Goal: Task Accomplishment & Management: Manage account settings

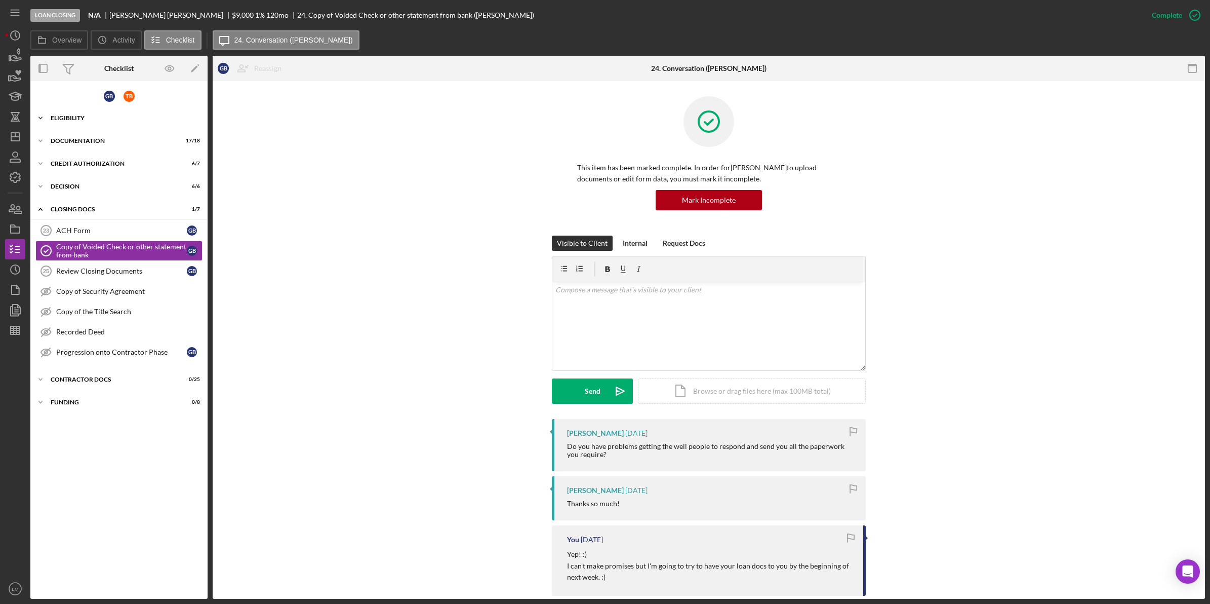
click at [138, 117] on div "Eligibility" at bounding box center [123, 118] width 144 height 6
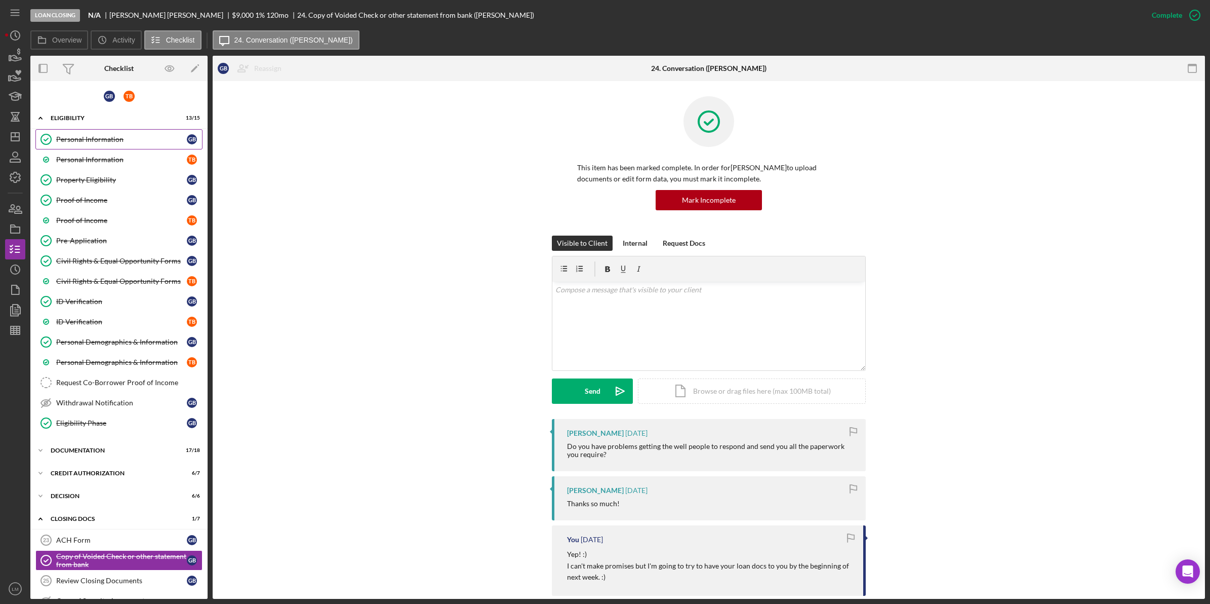
click at [117, 135] on div "Personal Information" at bounding box center [121, 139] width 131 height 8
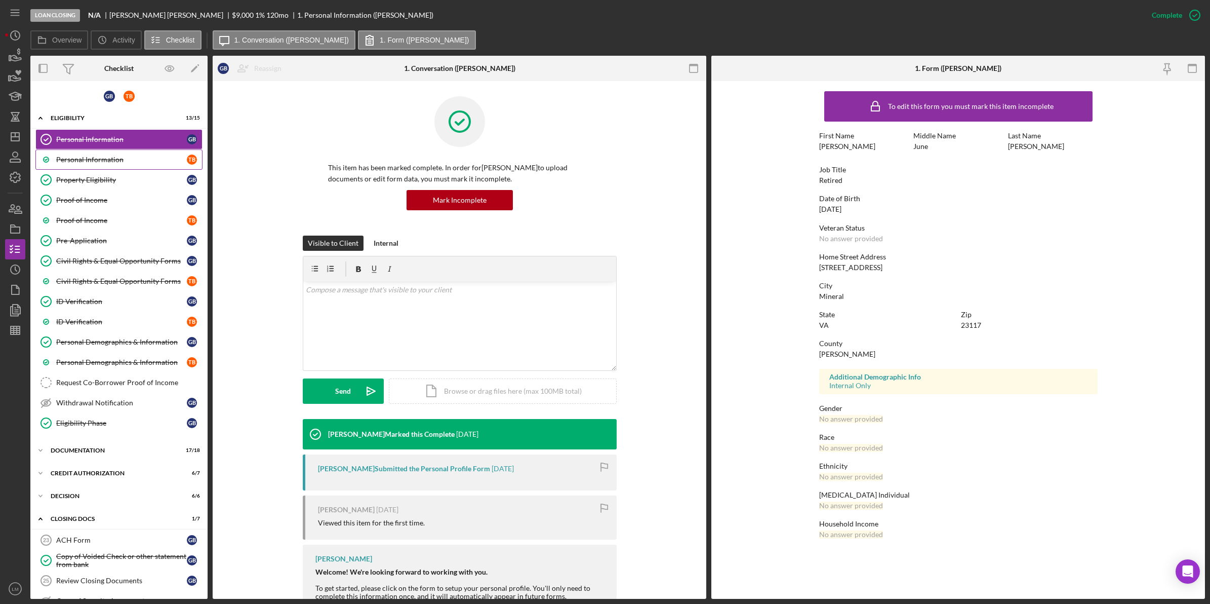
click at [130, 153] on link "Personal Information T B" at bounding box center [118, 159] width 167 height 20
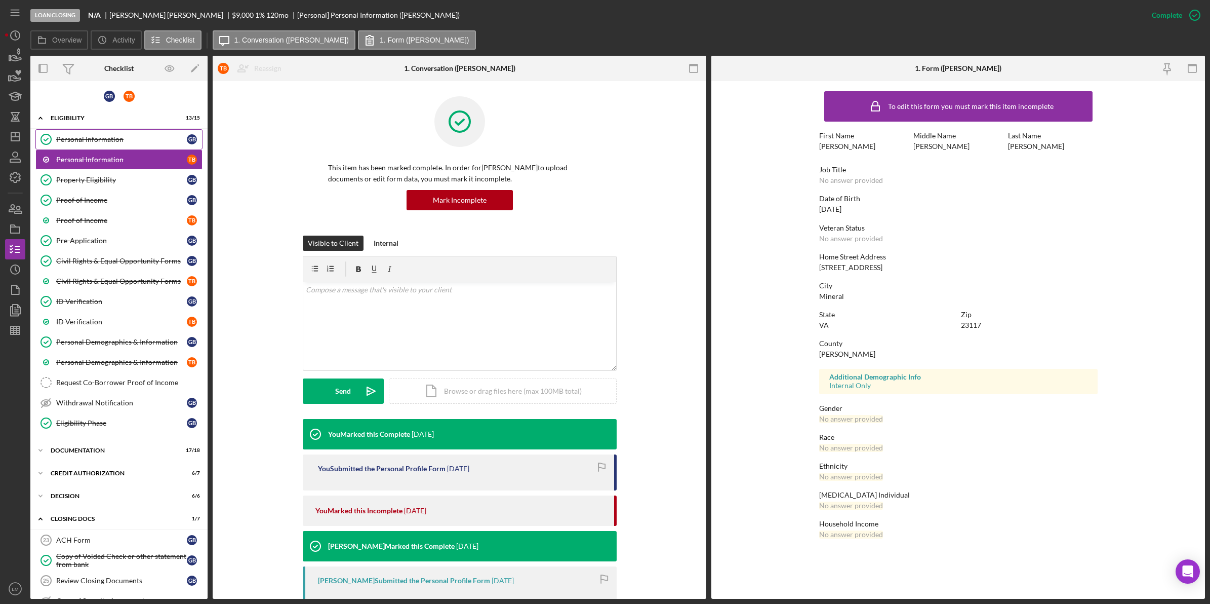
click at [140, 145] on link "Personal Information Personal Information G B" at bounding box center [118, 139] width 167 height 20
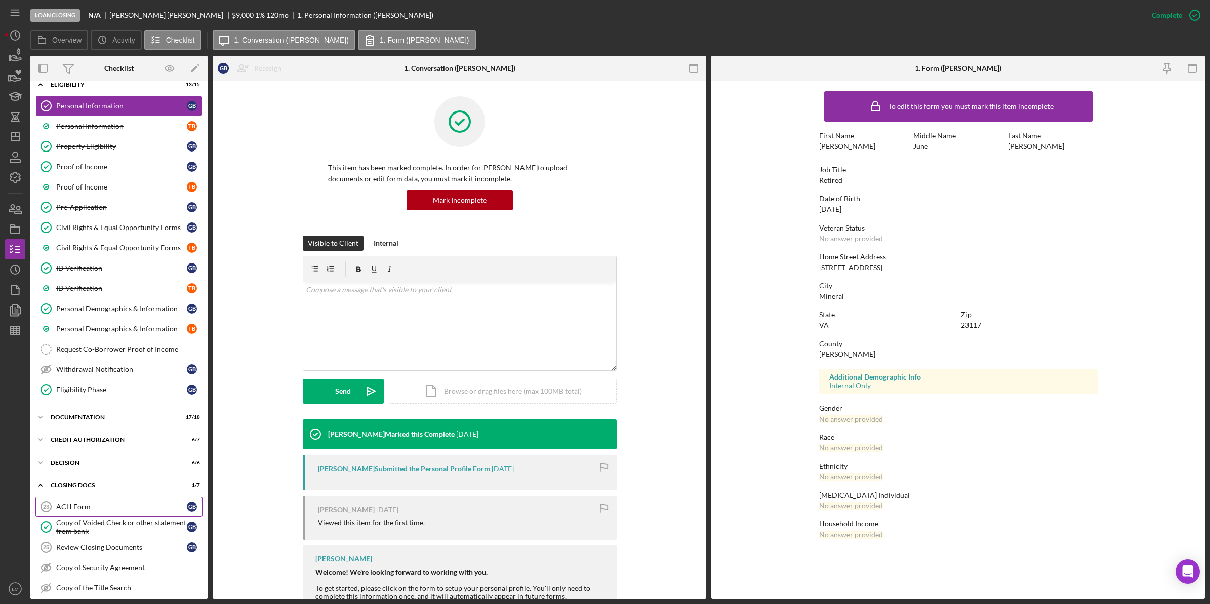
scroll to position [133, 0]
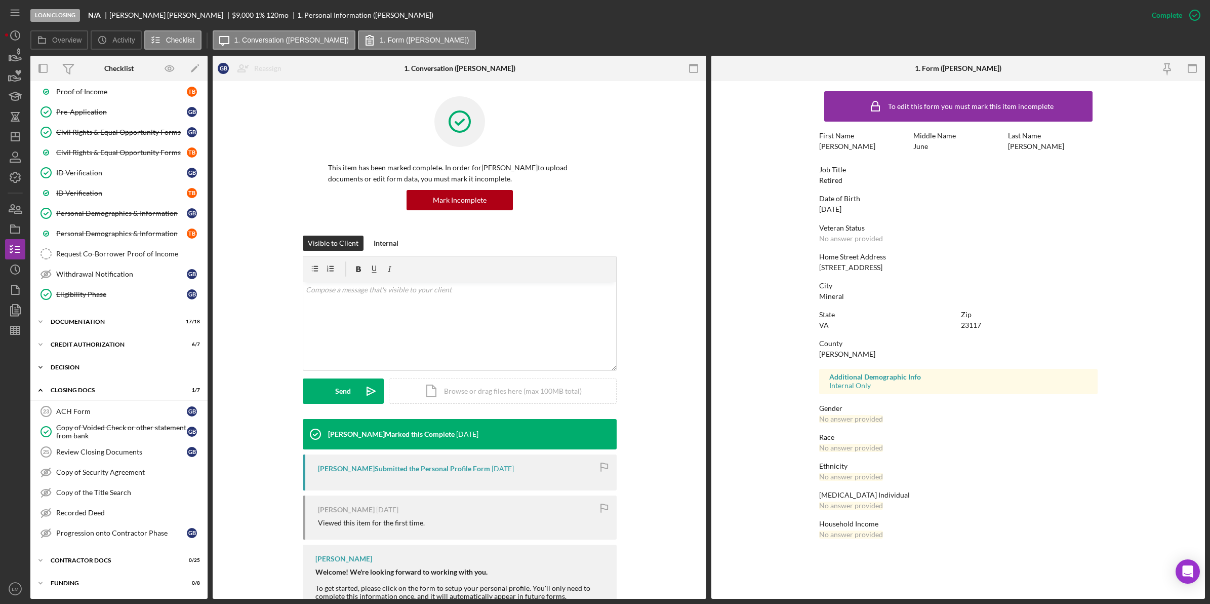
click at [117, 366] on div "Decision" at bounding box center [123, 367] width 144 height 6
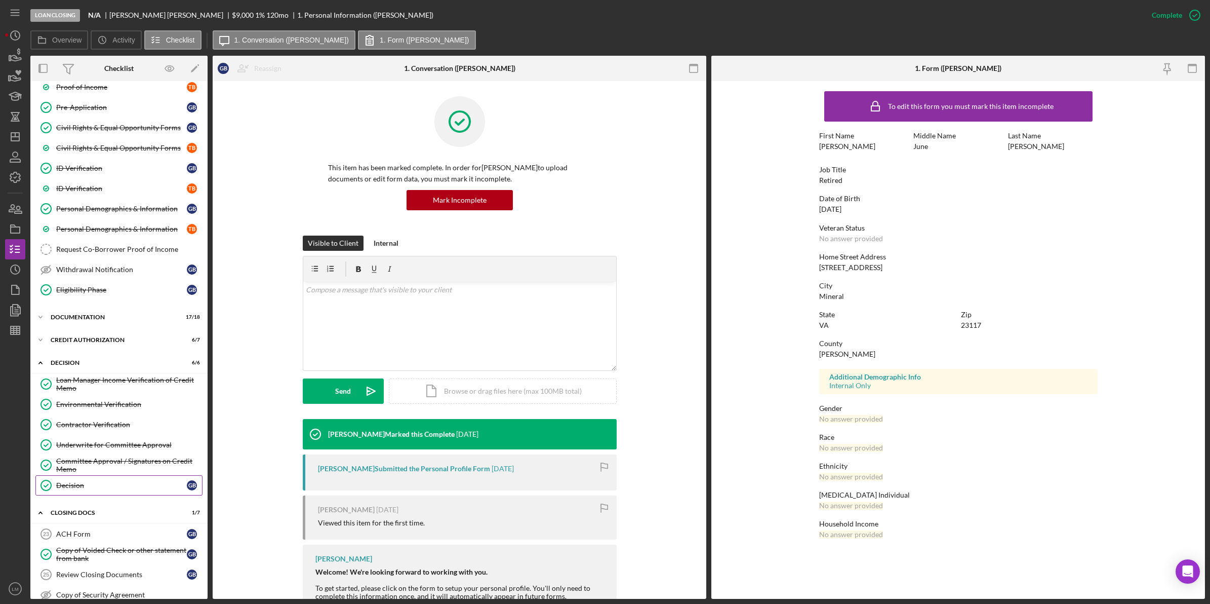
click at [118, 489] on div "Decision" at bounding box center [121, 485] width 131 height 8
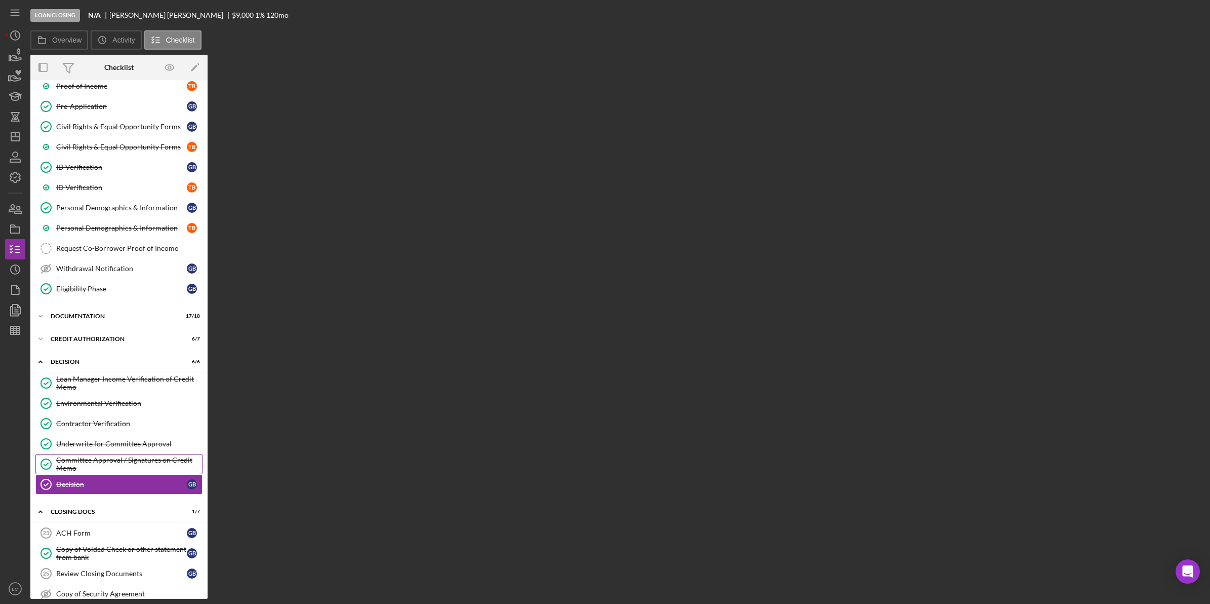
click at [128, 463] on div "Committee Approval / Signatures on Credit Memo" at bounding box center [129, 464] width 146 height 16
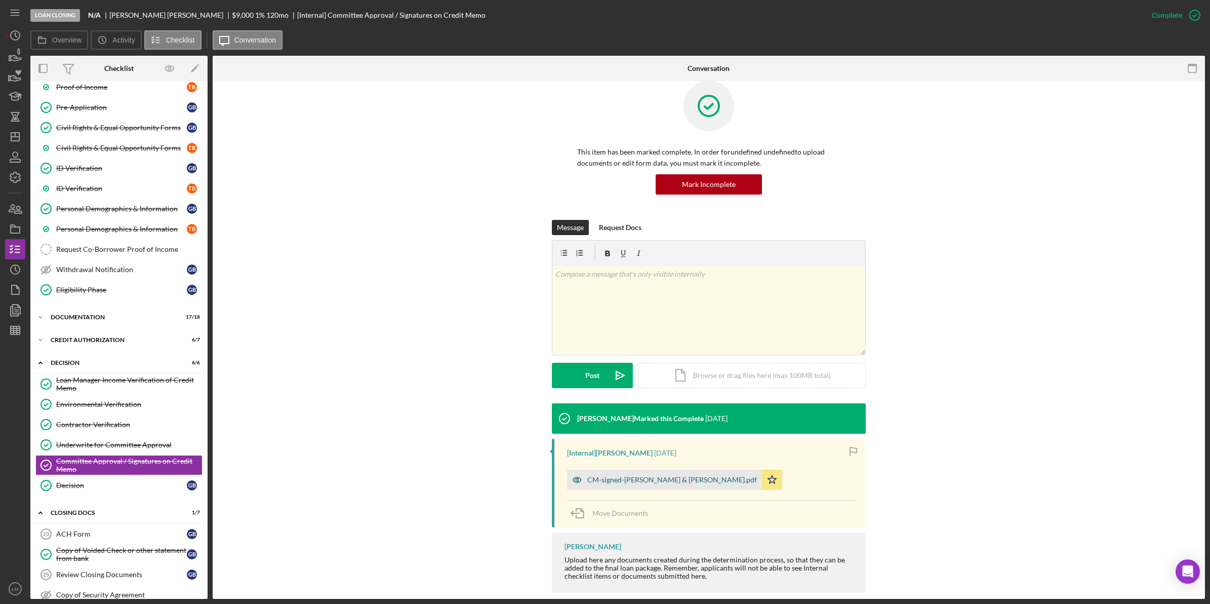
scroll to position [30, 0]
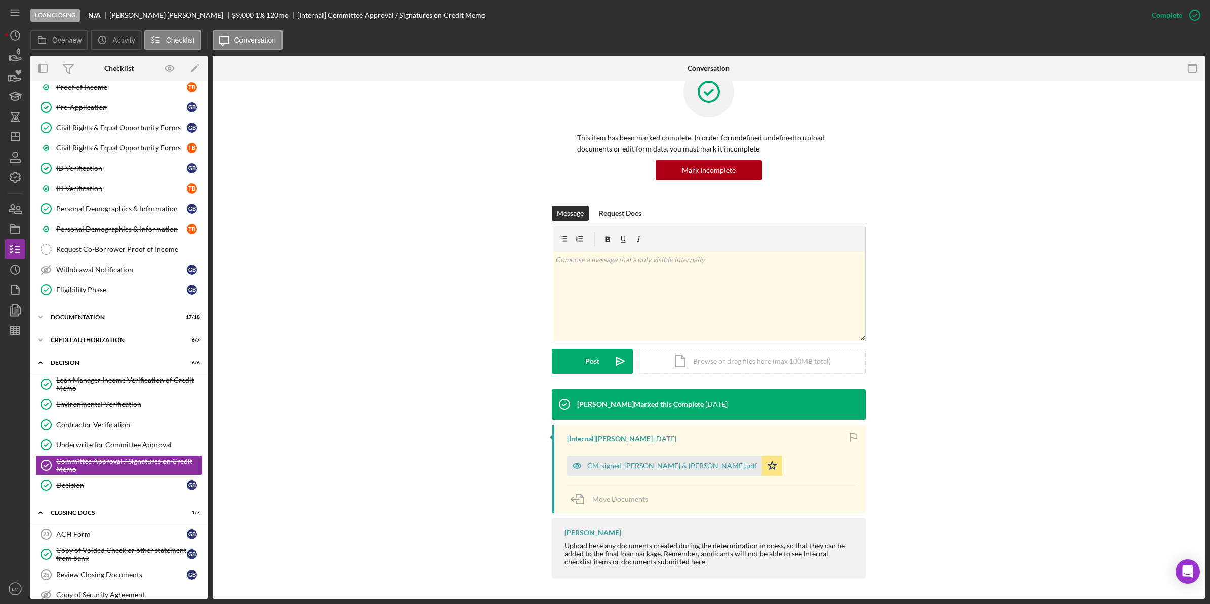
click at [672, 449] on div "[Internal] Erica Jenkins 1 week ago CM-signed-Brooks, Geraldine & Thomas.pdf Ic…" at bounding box center [709, 468] width 314 height 89
click at [667, 469] on div "CM-signed-Brooks, Geraldine & Thomas.pdf" at bounding box center [672, 465] width 170 height 8
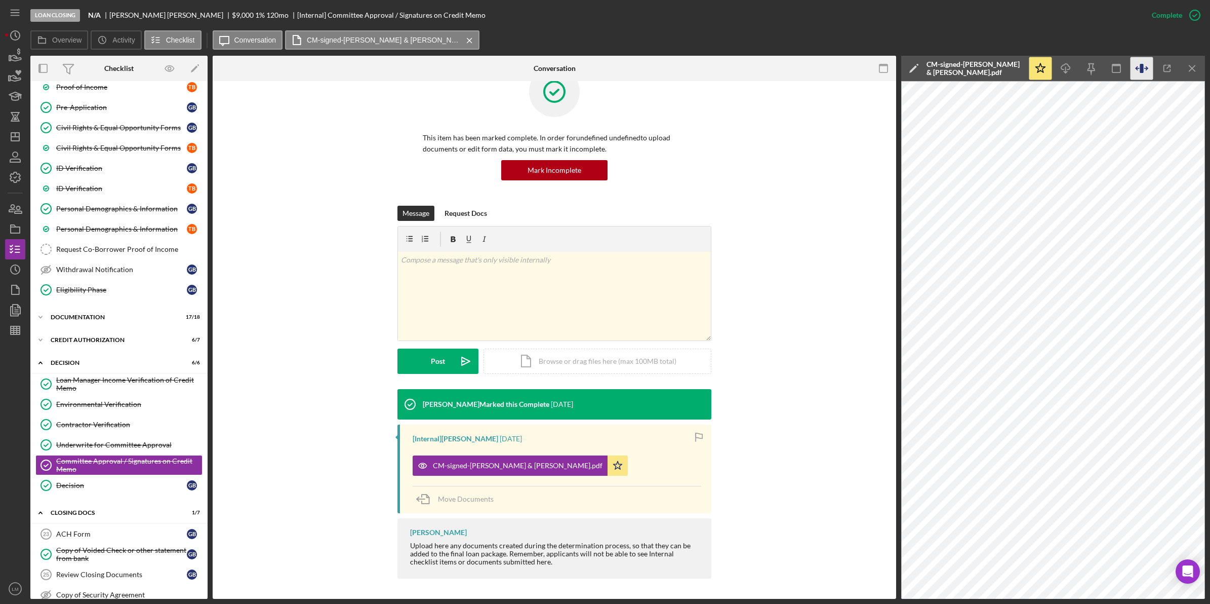
click at [1140, 64] on icon "button" at bounding box center [1142, 68] width 4 height 9
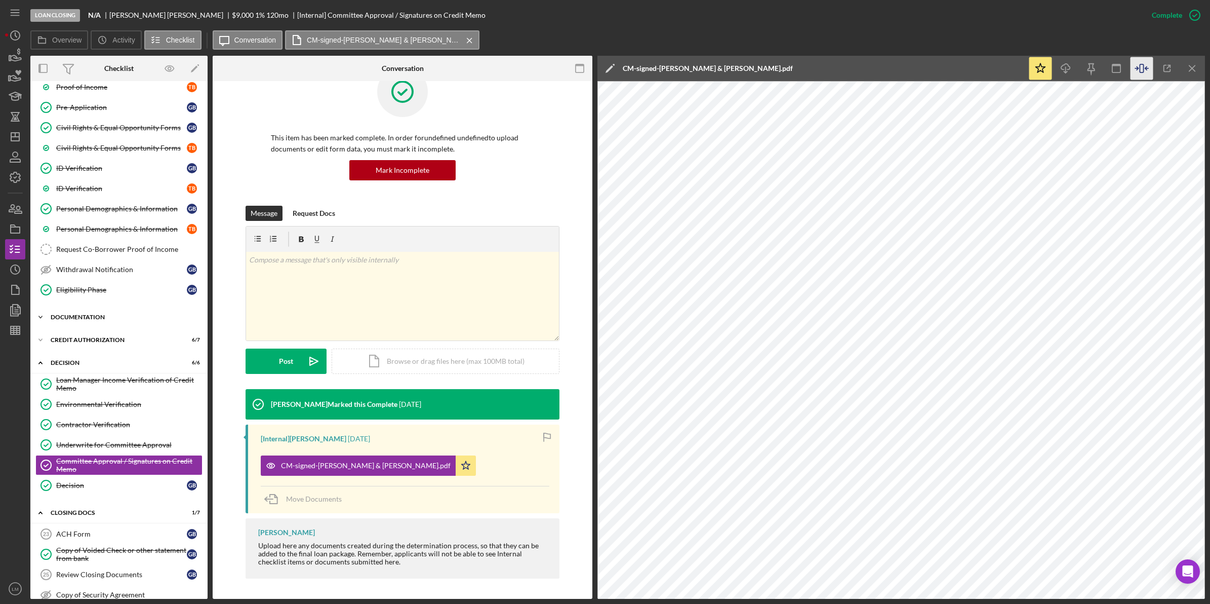
click at [66, 320] on div "Documentation" at bounding box center [123, 317] width 144 height 6
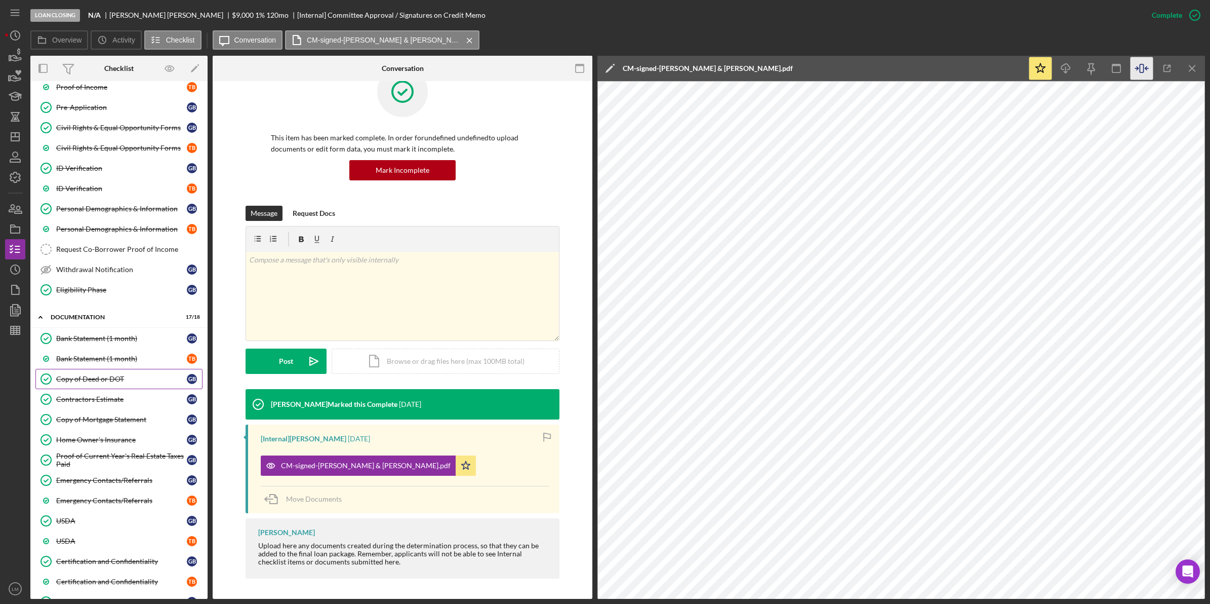
click at [107, 389] on link "Copy of Deed or DOT Copy of Deed or DOT G B" at bounding box center [118, 379] width 167 height 20
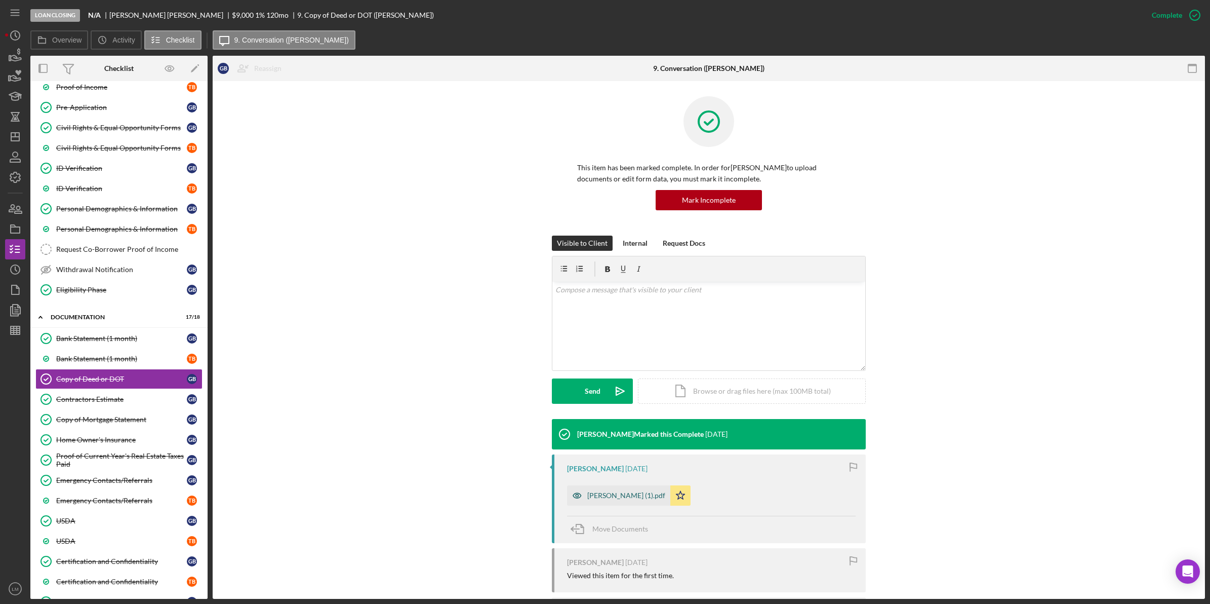
click at [618, 502] on div "Brooks (1).pdf" at bounding box center [618, 495] width 103 height 20
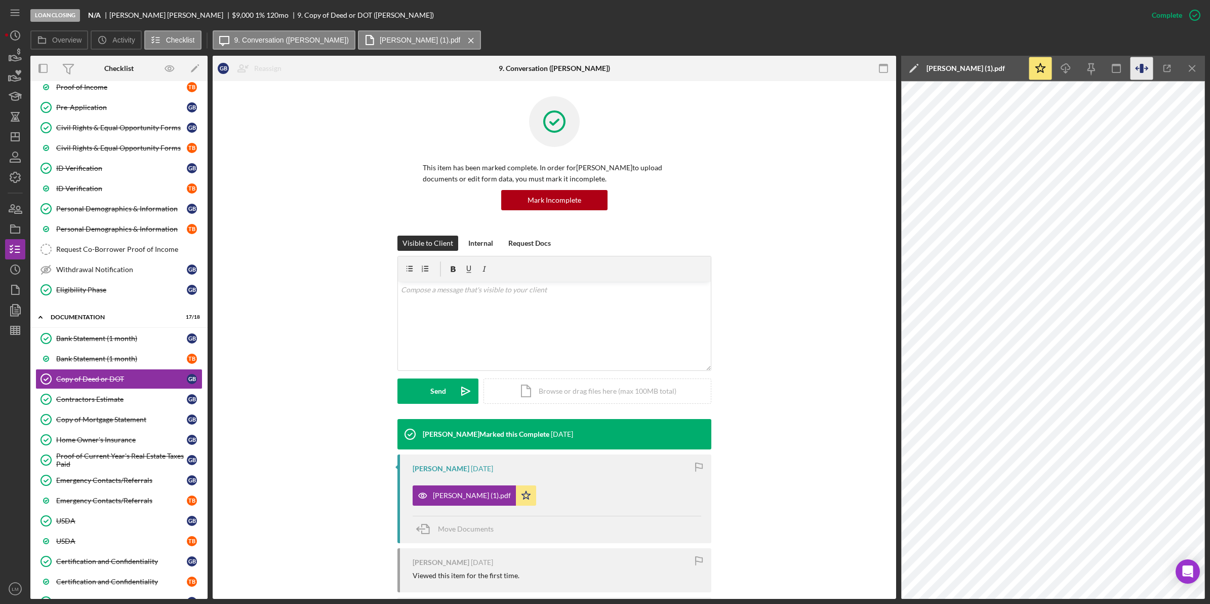
click at [1146, 70] on icon "button" at bounding box center [1142, 68] width 23 height 23
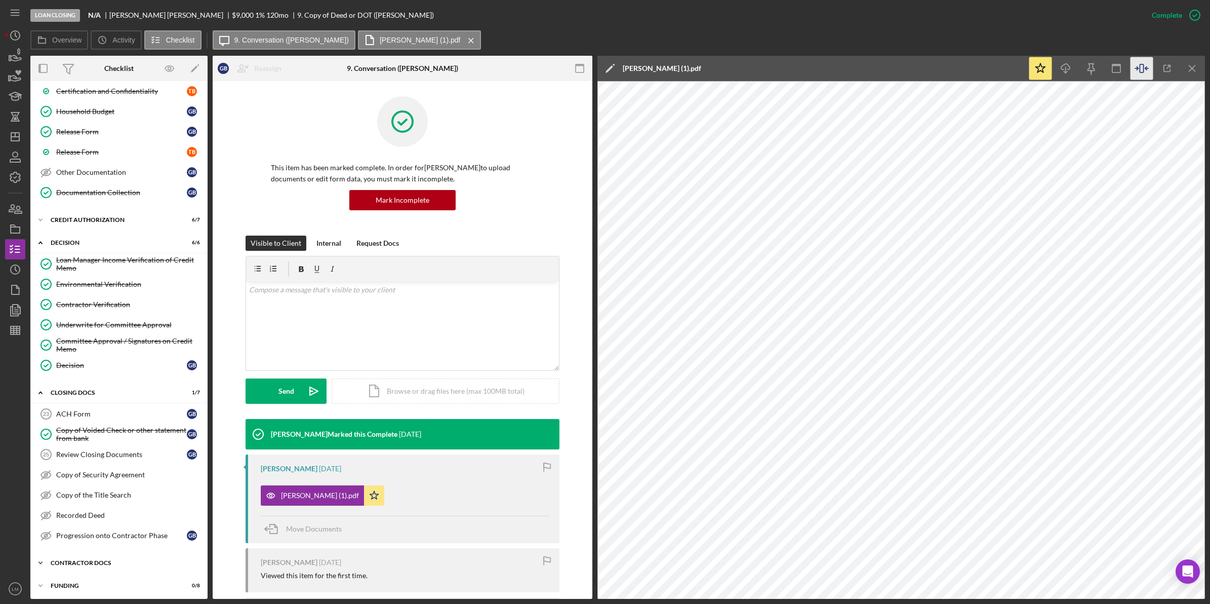
scroll to position [637, 0]
click at [114, 509] on div "Recorded Deed" at bounding box center [129, 512] width 146 height 8
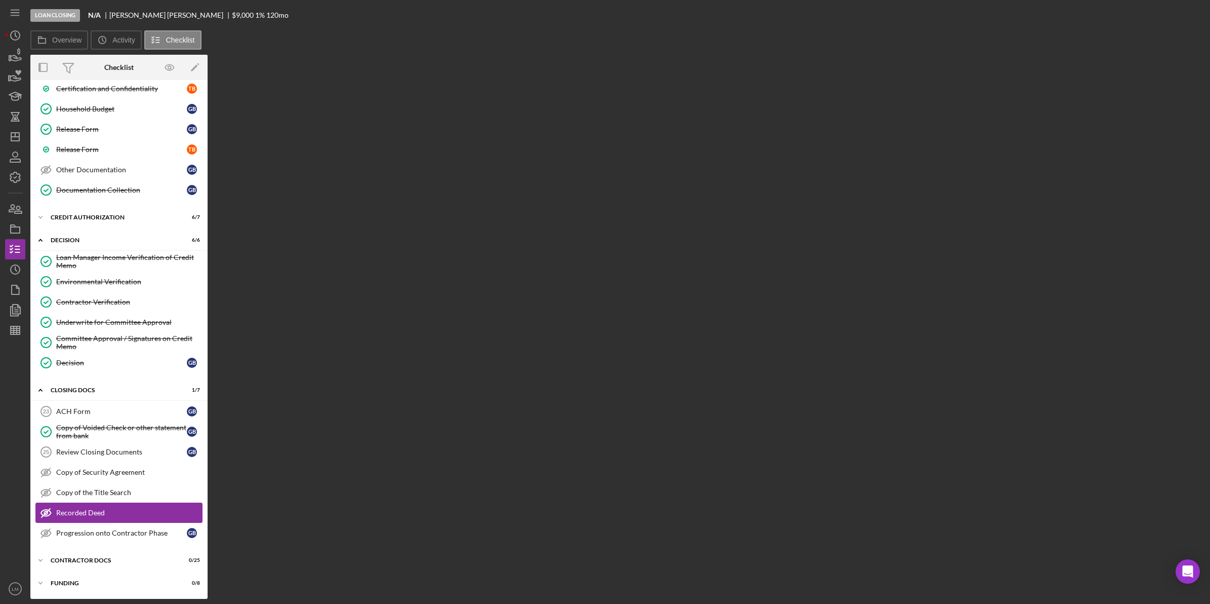
scroll to position [636, 0]
click at [117, 493] on div "Copy of the Title Search" at bounding box center [129, 492] width 146 height 8
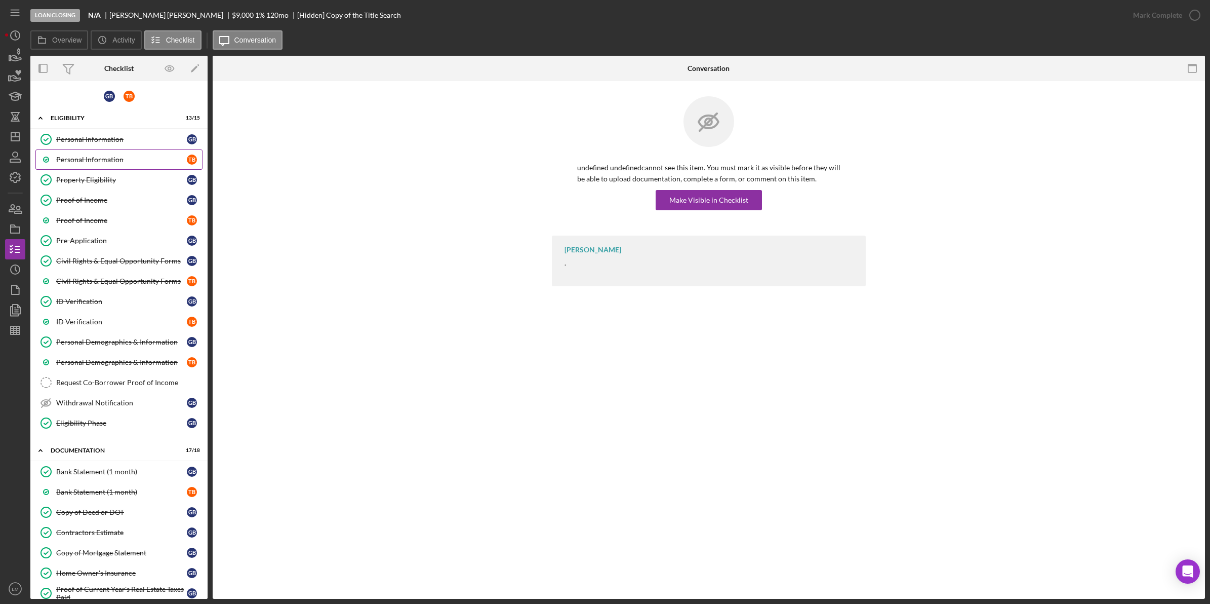
drag, startPoint x: 132, startPoint y: 132, endPoint x: 198, endPoint y: 153, distance: 69.7
click at [132, 132] on link "Personal Information Personal Information G B" at bounding box center [118, 139] width 167 height 20
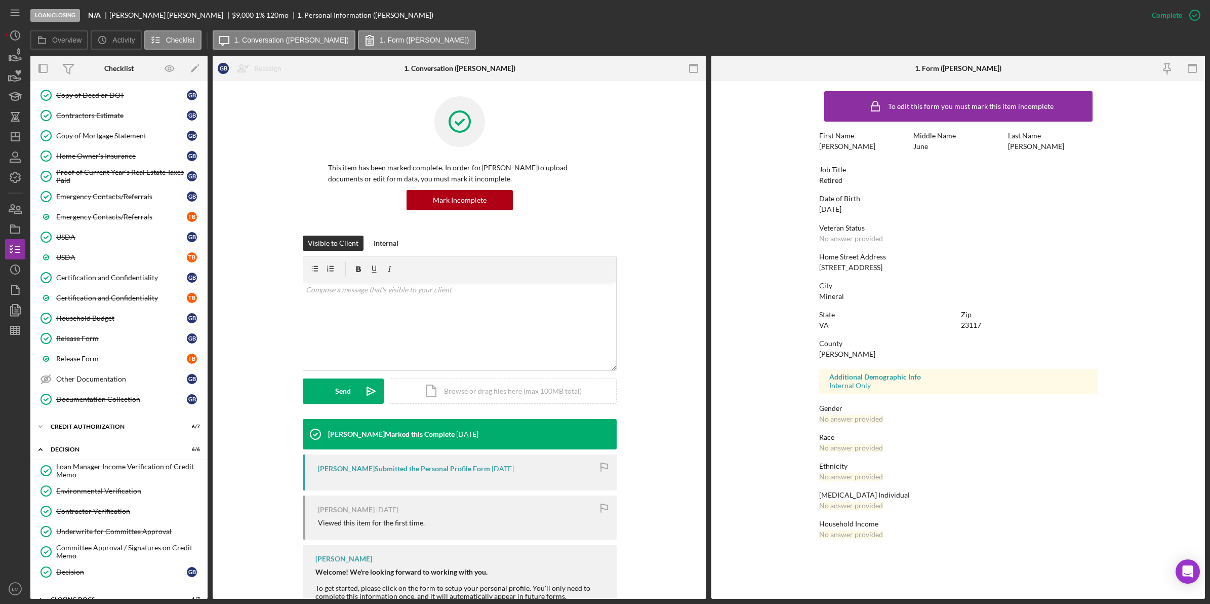
scroll to position [443, 0]
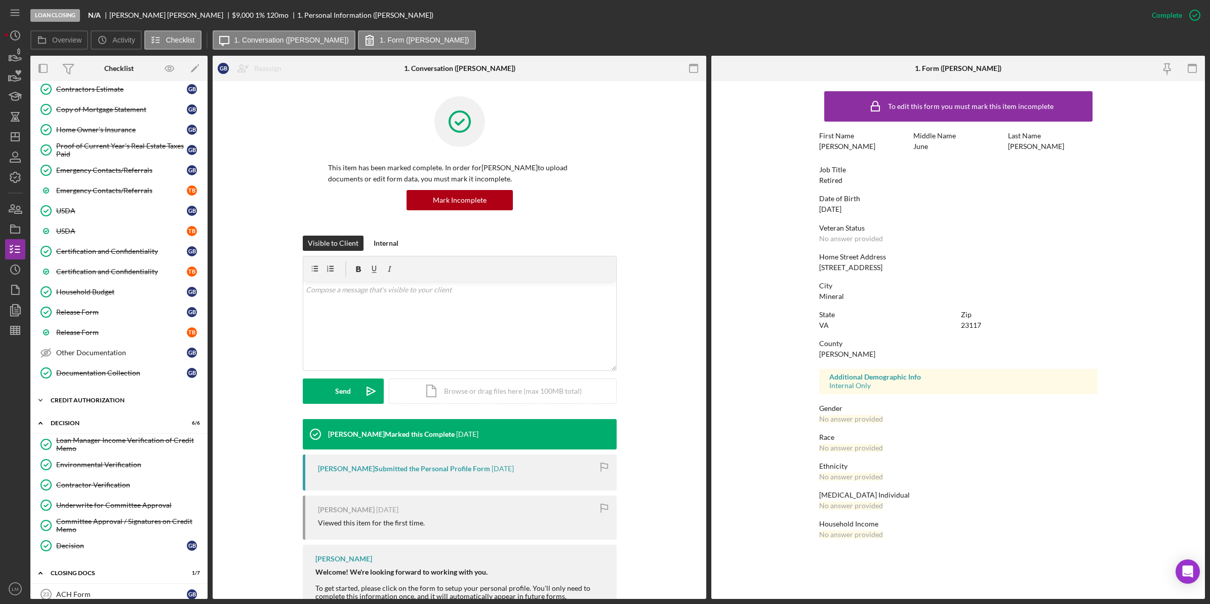
click at [122, 410] on div "Icon/Expander CREDIT AUTHORIZATION 6 / 7" at bounding box center [118, 400] width 177 height 20
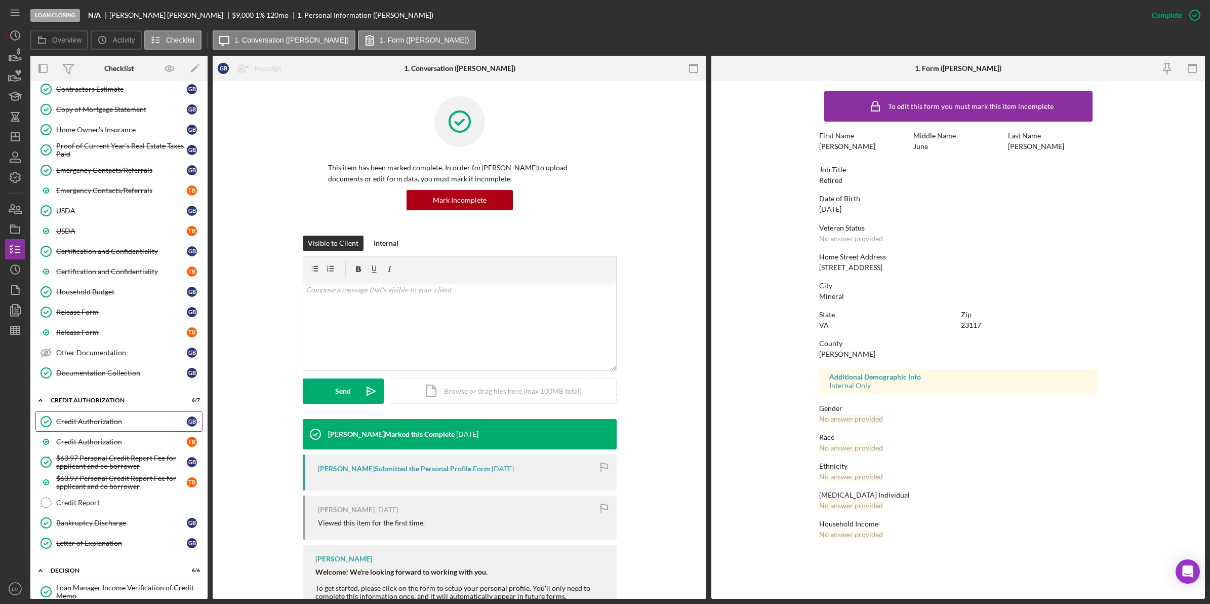
click at [126, 425] on div "Credit Authorization" at bounding box center [121, 421] width 131 height 8
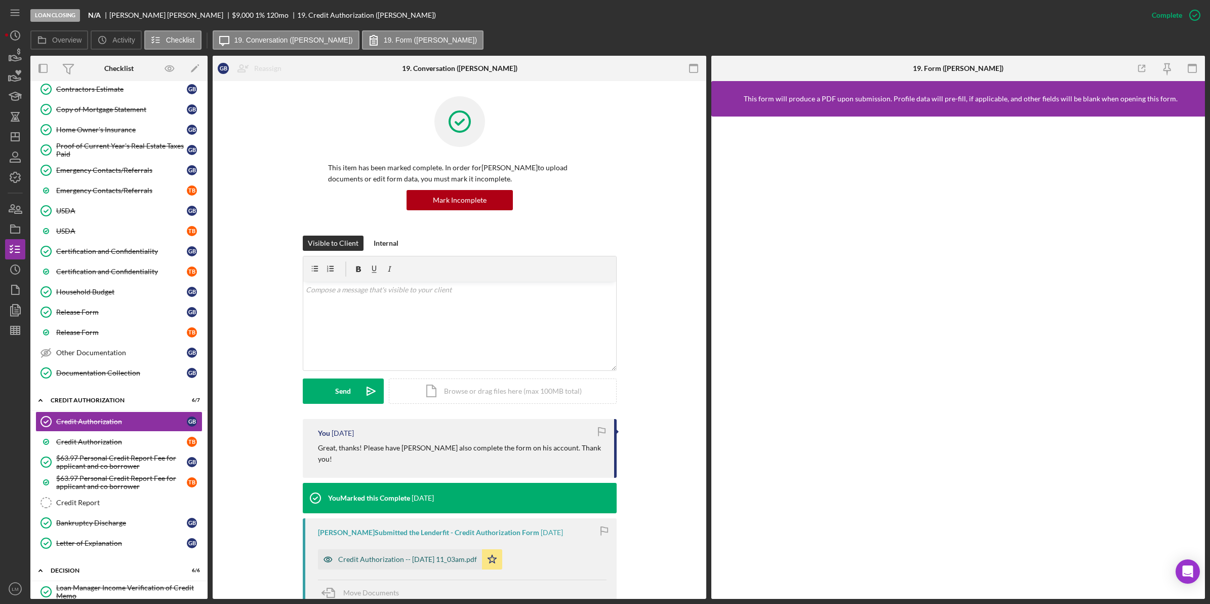
click at [434, 555] on div "Credit Authorization -- 2025-09-15 11_03am.pdf" at bounding box center [407, 559] width 139 height 8
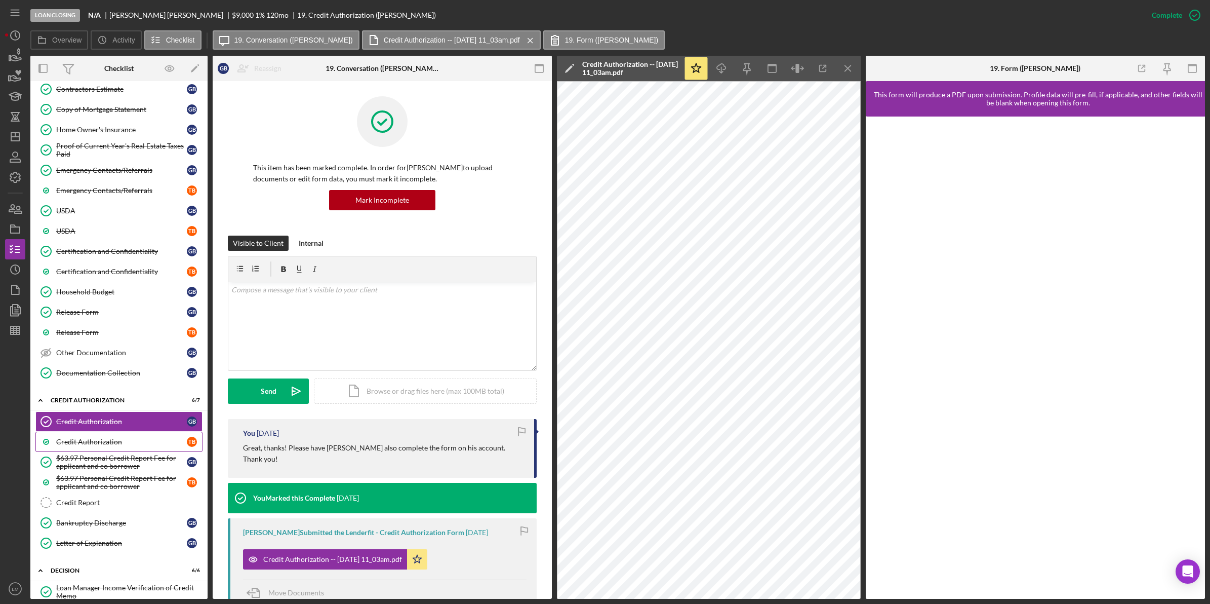
click at [129, 446] on div "Credit Authorization" at bounding box center [121, 442] width 131 height 8
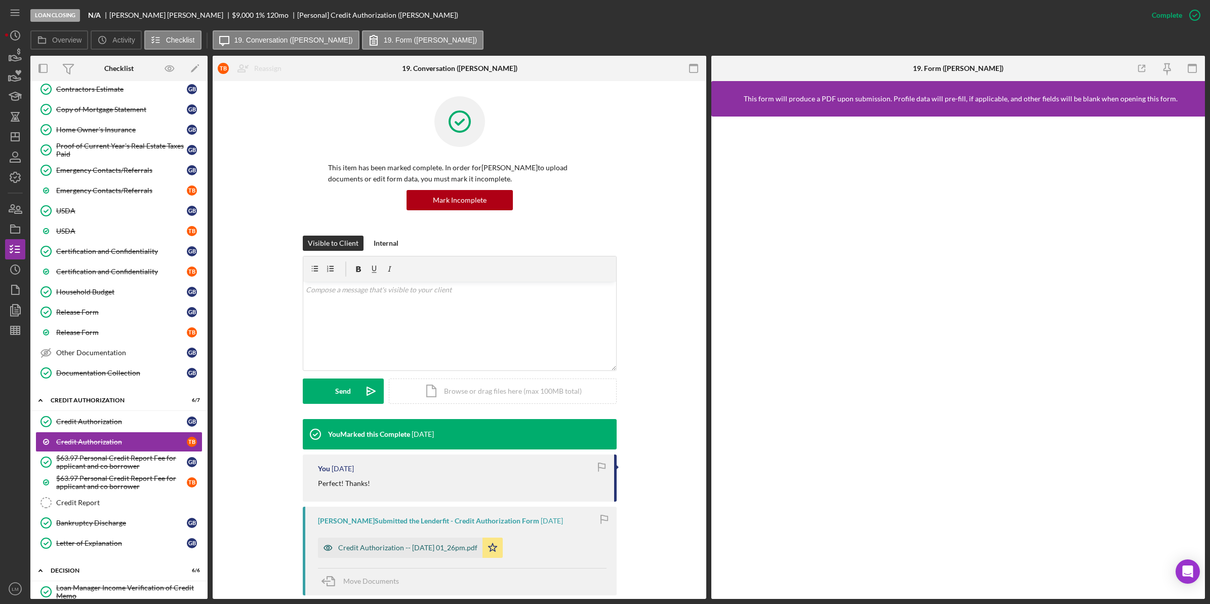
click at [447, 548] on div "Credit Authorization -- 2025-09-15 01_26pm.pdf" at bounding box center [407, 547] width 139 height 8
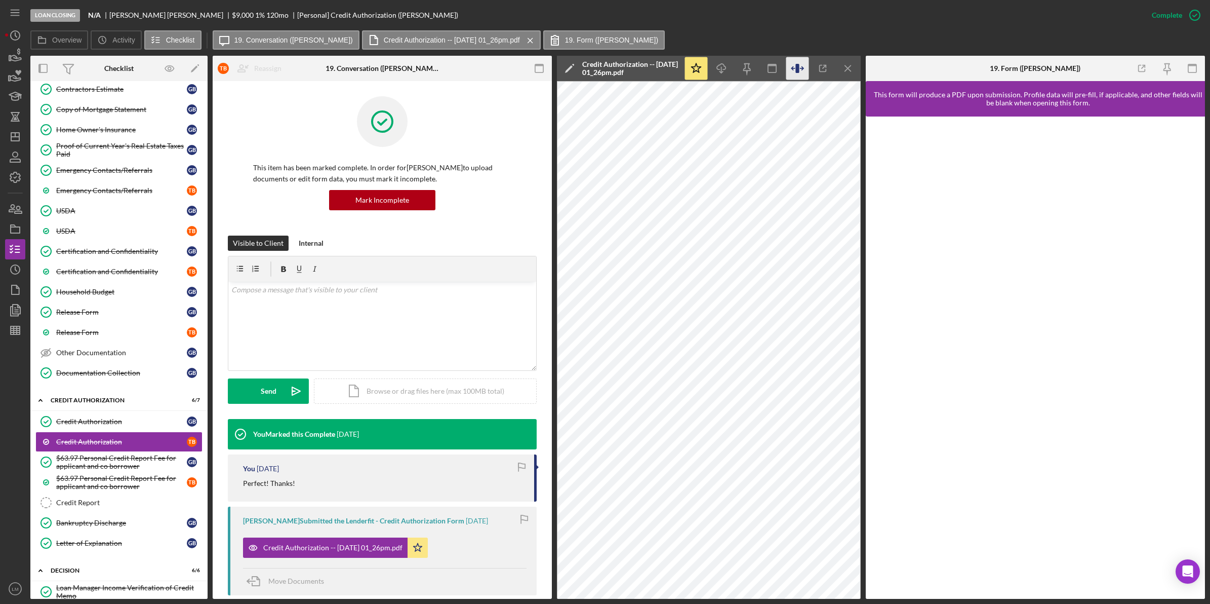
click at [805, 70] on icon "button" at bounding box center [797, 68] width 23 height 23
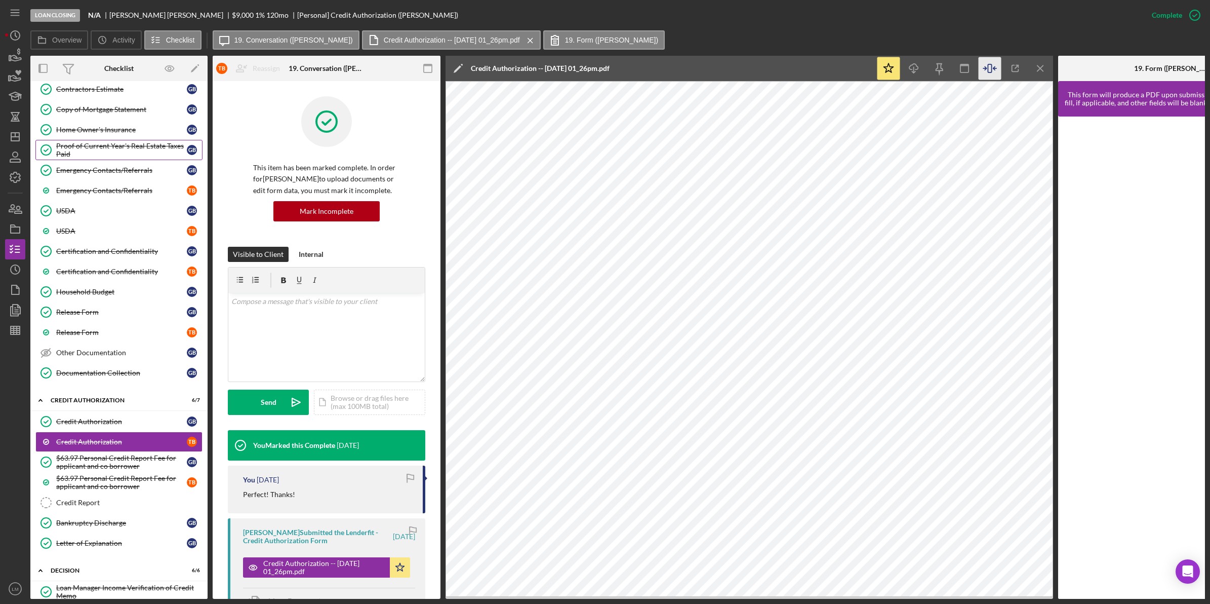
scroll to position [317, 0]
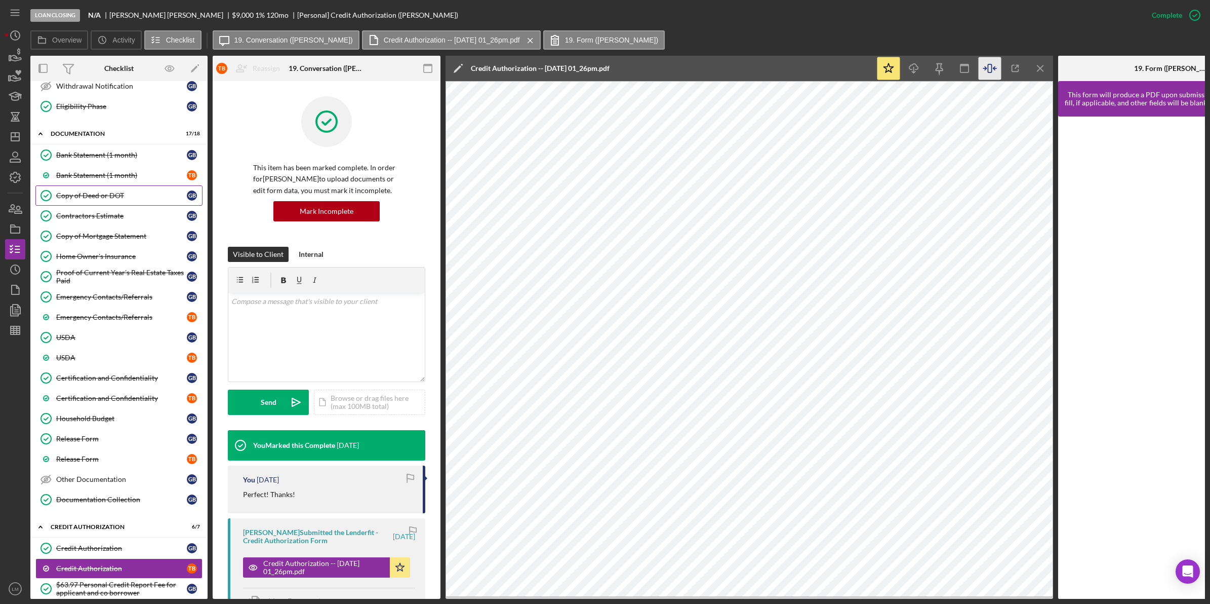
click at [92, 205] on link "Copy of Deed or DOT Copy of Deed or DOT G B" at bounding box center [118, 195] width 167 height 20
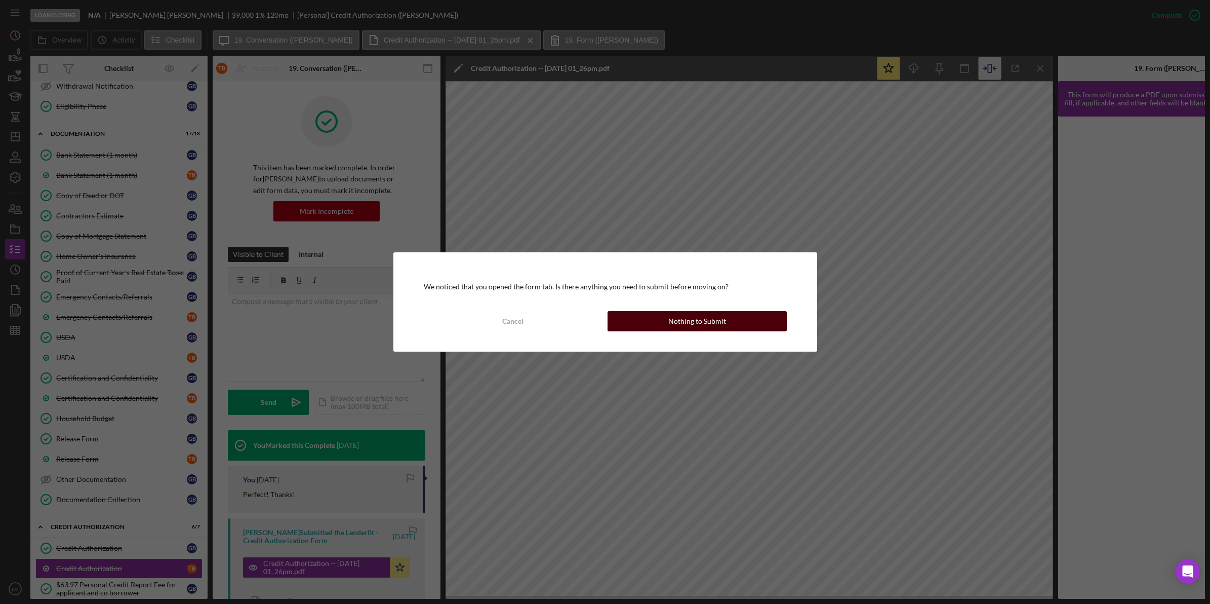
click at [669, 312] on button "Nothing to Submit" at bounding box center [697, 321] width 179 height 20
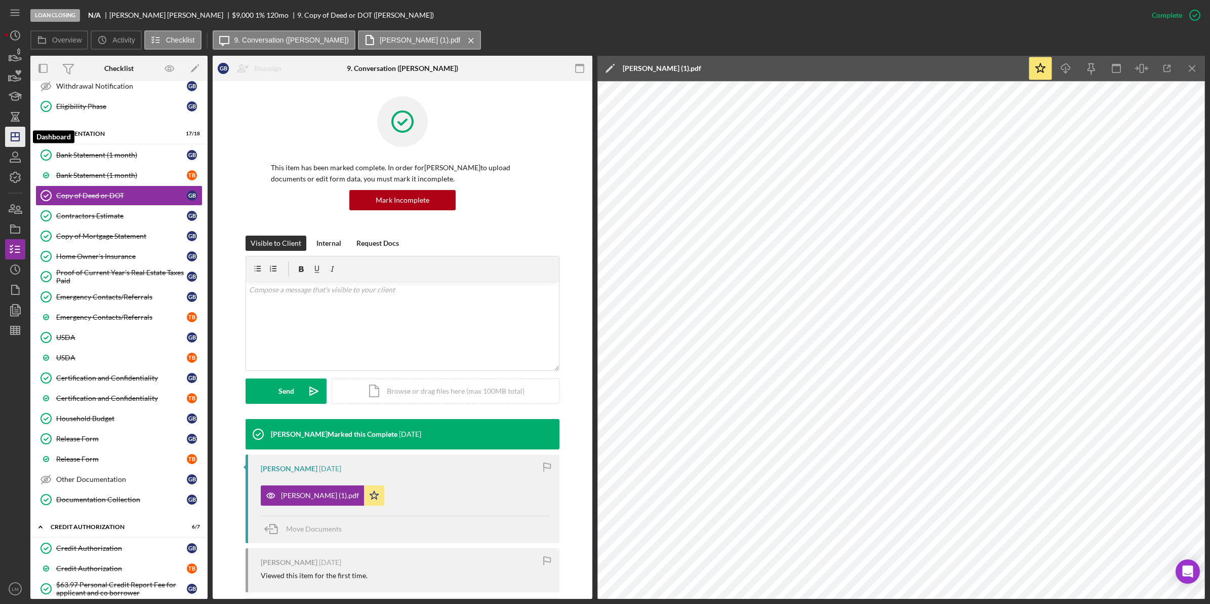
click at [16, 133] on icon "Icon/Dashboard" at bounding box center [15, 136] width 25 height 25
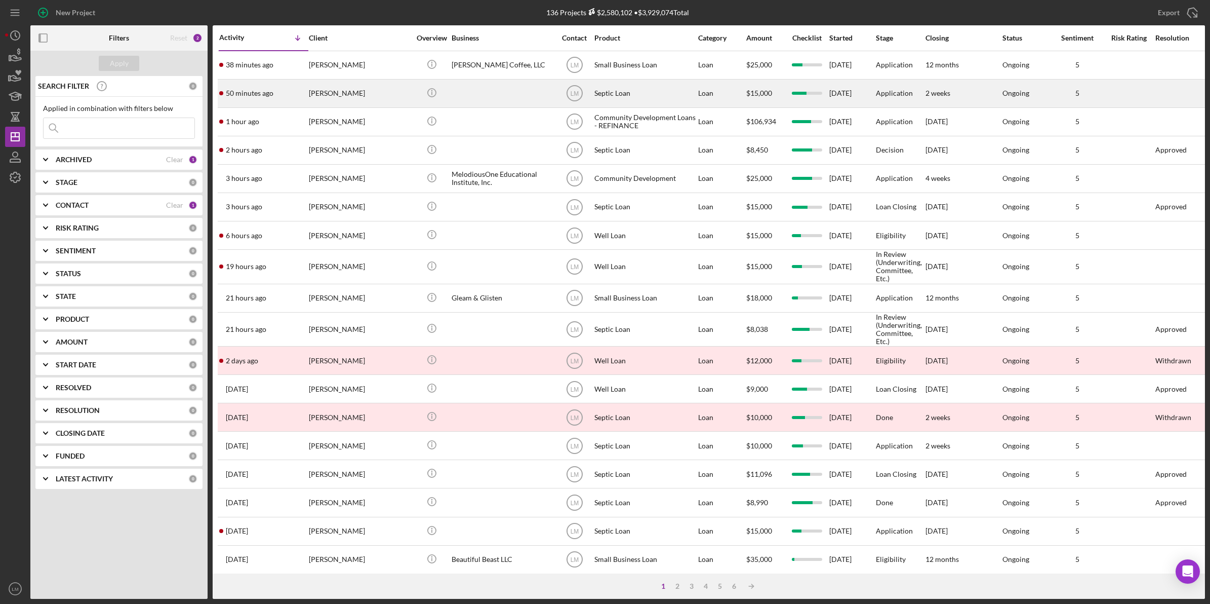
click at [372, 98] on div "[PERSON_NAME]" at bounding box center [359, 93] width 101 height 27
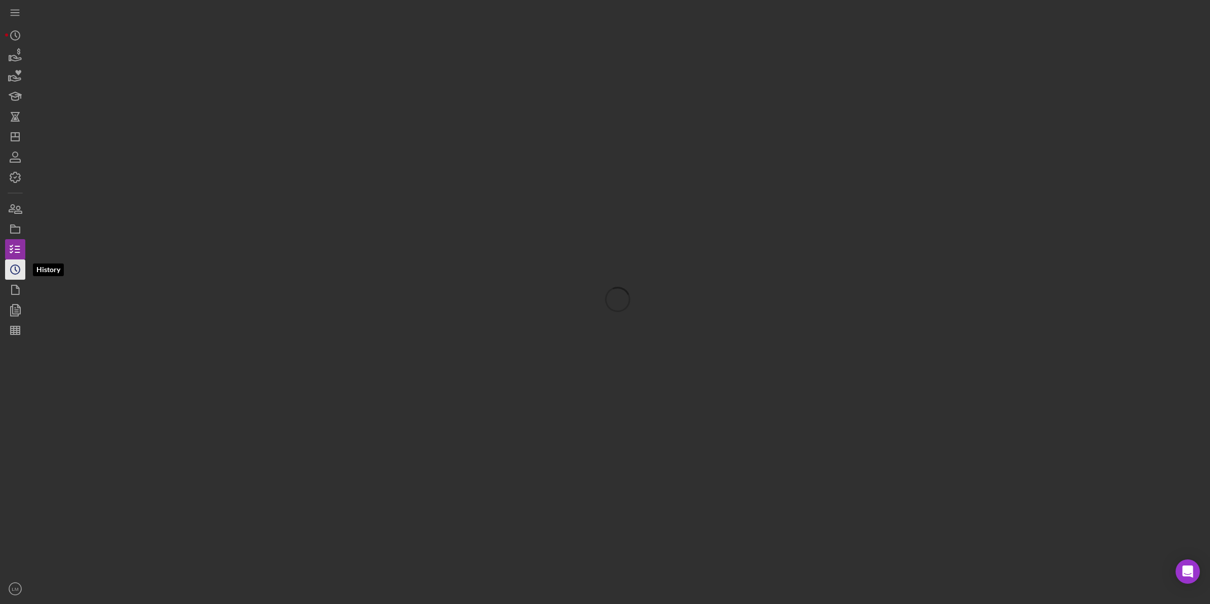
click at [12, 268] on icon "Icon/History" at bounding box center [15, 269] width 25 height 25
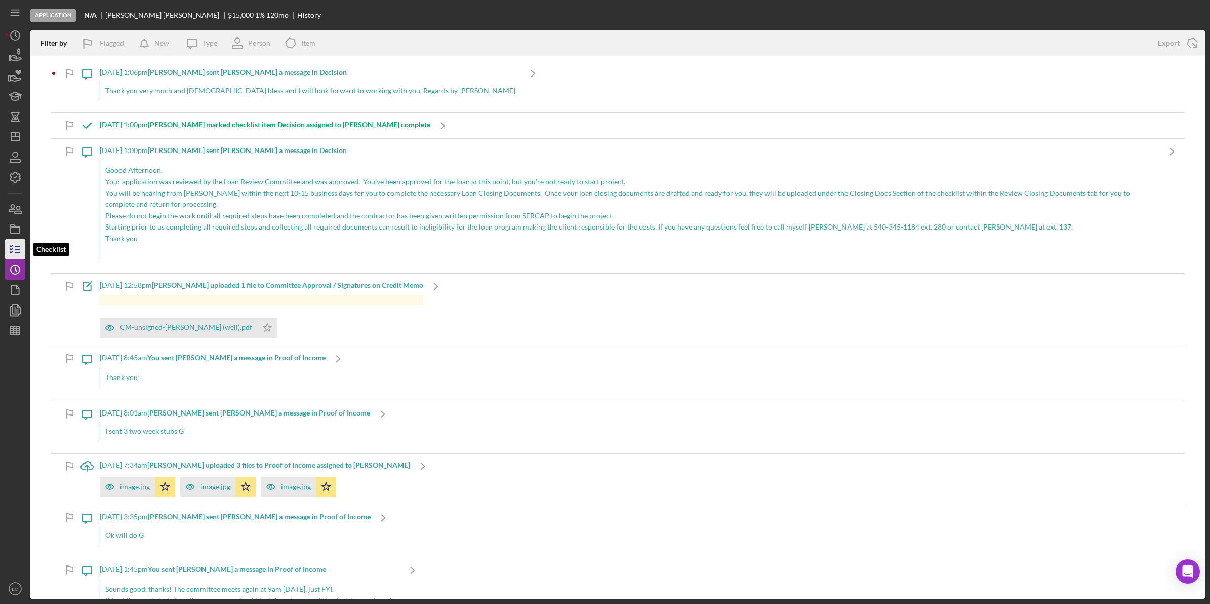
click at [11, 249] on polyline "button" at bounding box center [11, 249] width 3 height 2
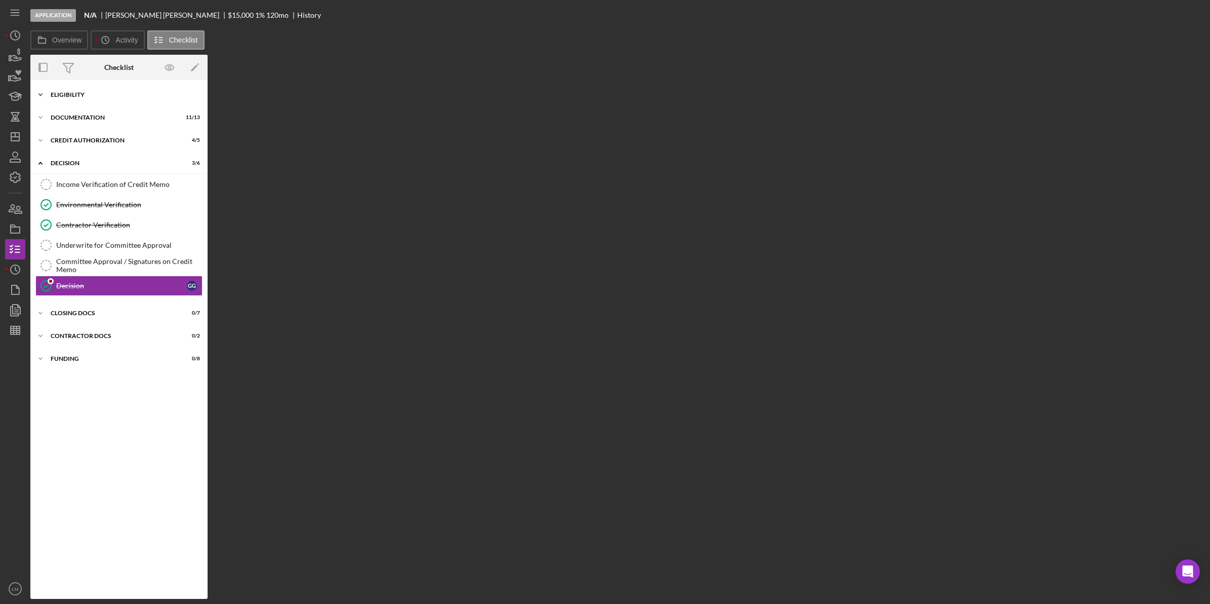
click at [147, 99] on div "Icon/Expander Eligibility 8 / 12" at bounding box center [118, 95] width 177 height 20
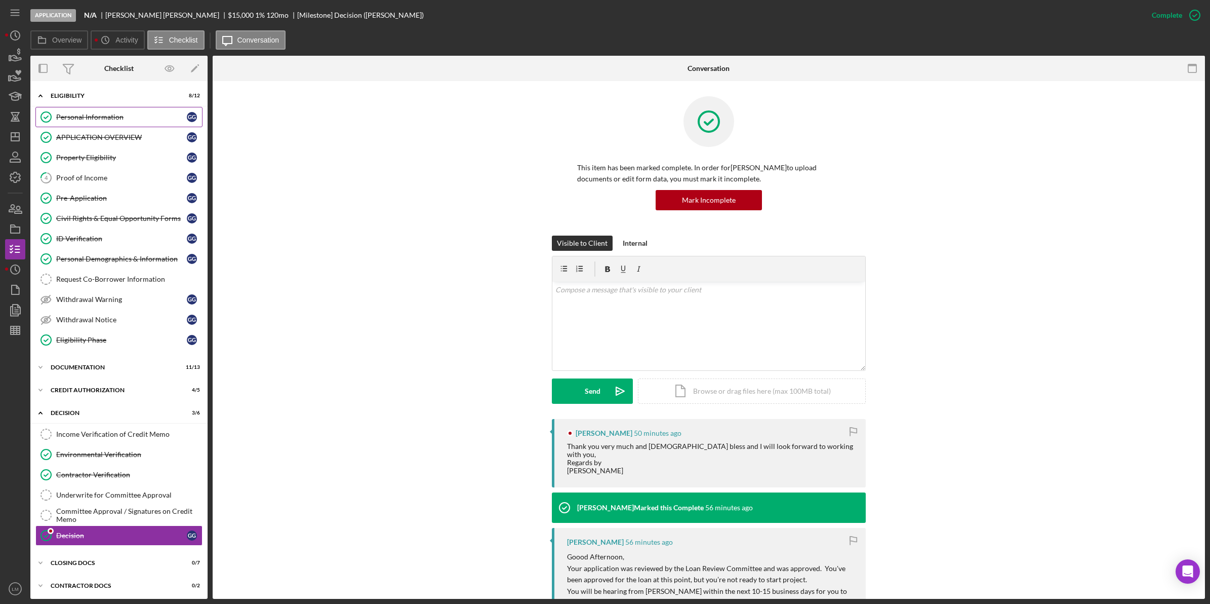
click at [157, 122] on link "Personal Information Personal Information G G" at bounding box center [118, 117] width 167 height 20
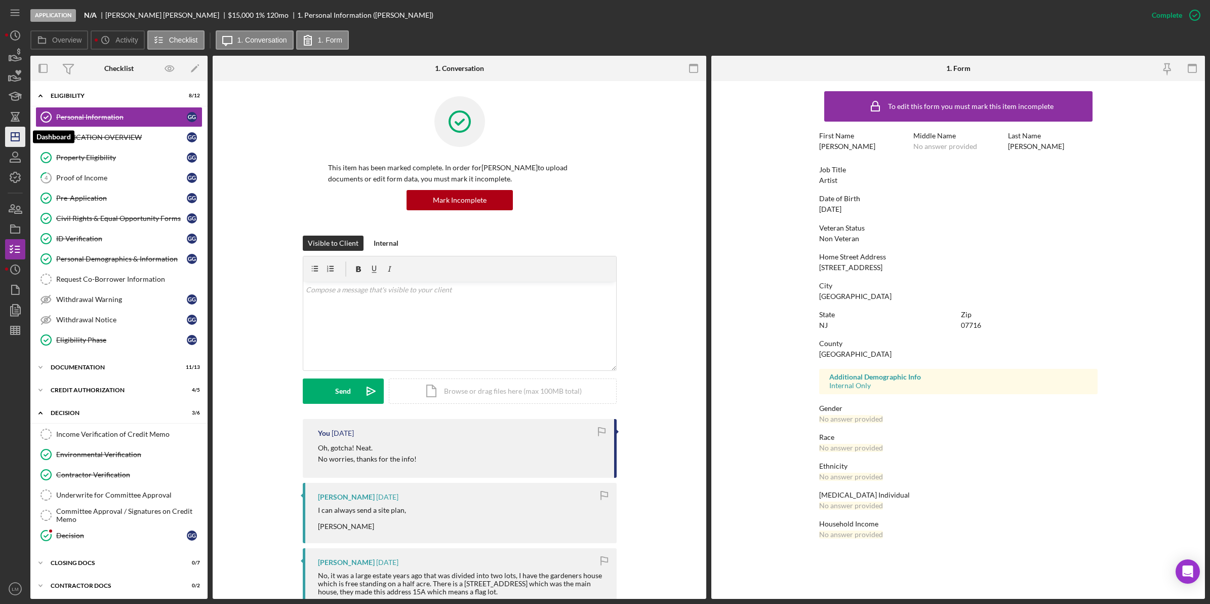
click at [11, 138] on polygon "button" at bounding box center [15, 137] width 8 height 8
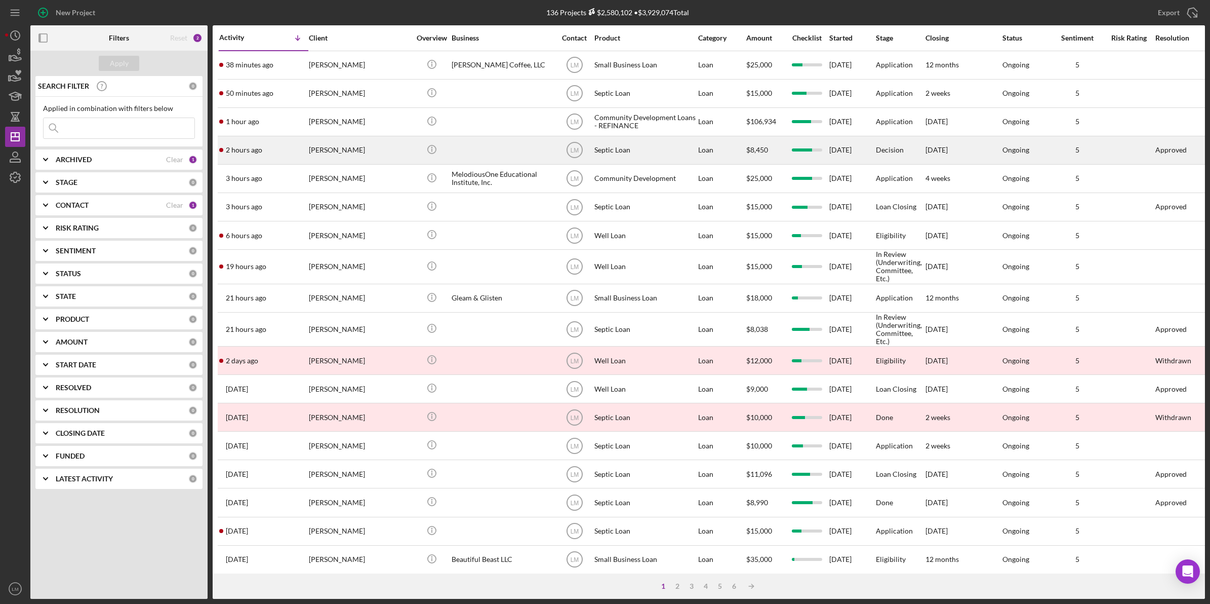
click at [356, 148] on div "[PERSON_NAME]" at bounding box center [359, 150] width 101 height 27
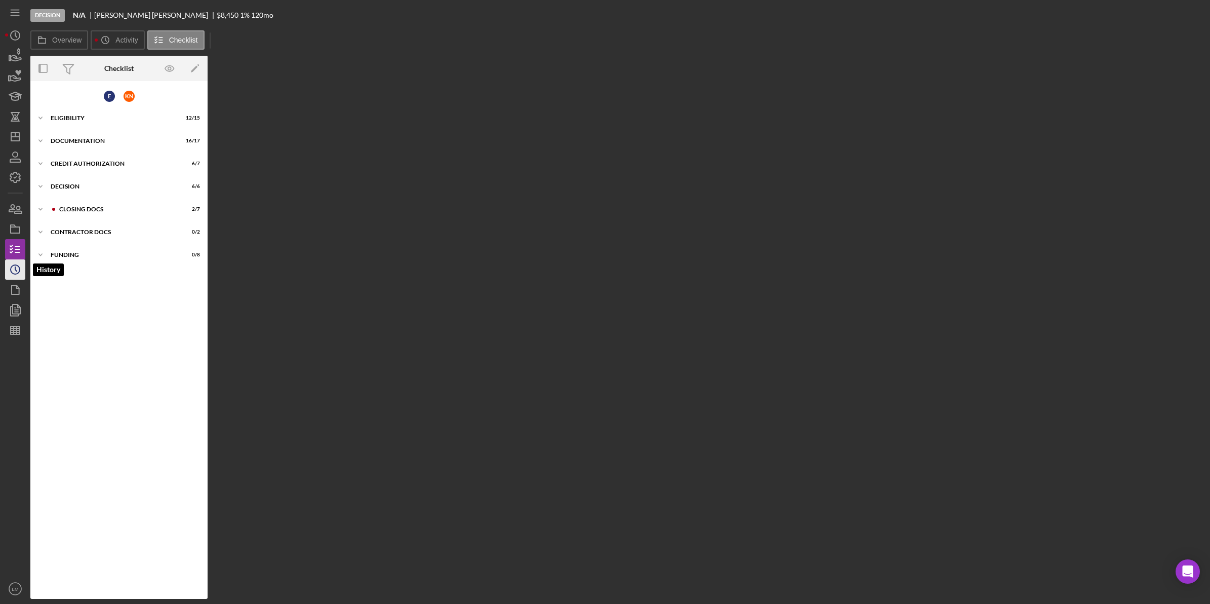
click at [18, 268] on icon "Icon/History" at bounding box center [15, 269] width 25 height 25
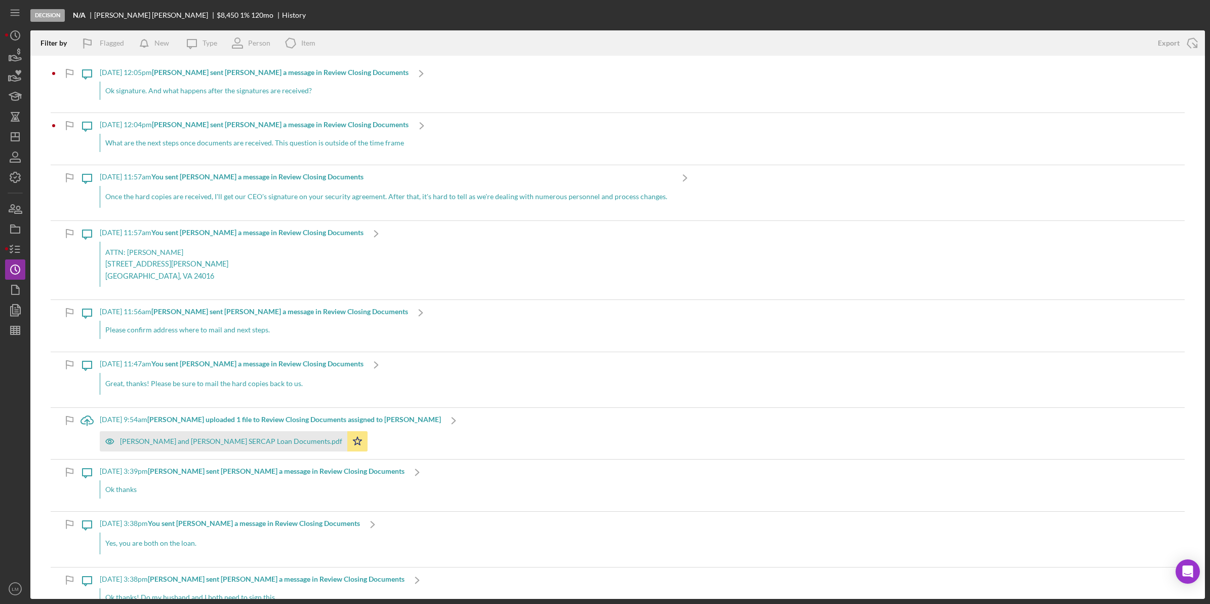
click at [294, 145] on div "What are the next steps once documents are received. This question is outside o…" at bounding box center [254, 143] width 309 height 18
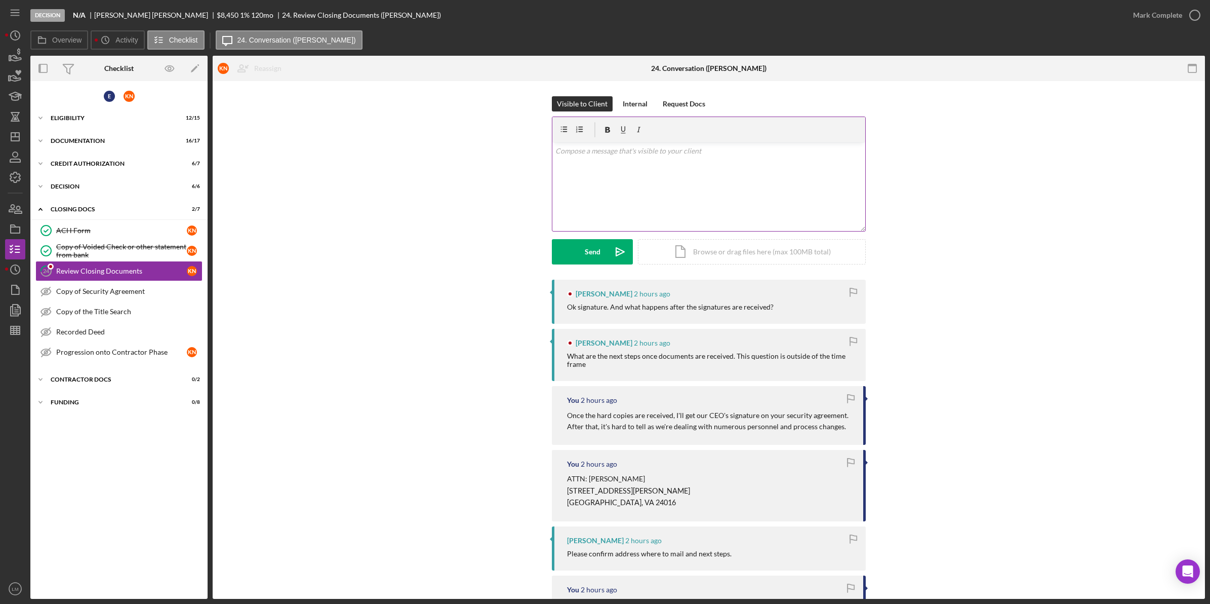
click at [728, 176] on div "v Color teal Color pink Remove color Add row above Add row below Add column bef…" at bounding box center [709, 186] width 313 height 89
click at [586, 250] on div "Send" at bounding box center [593, 251] width 16 height 25
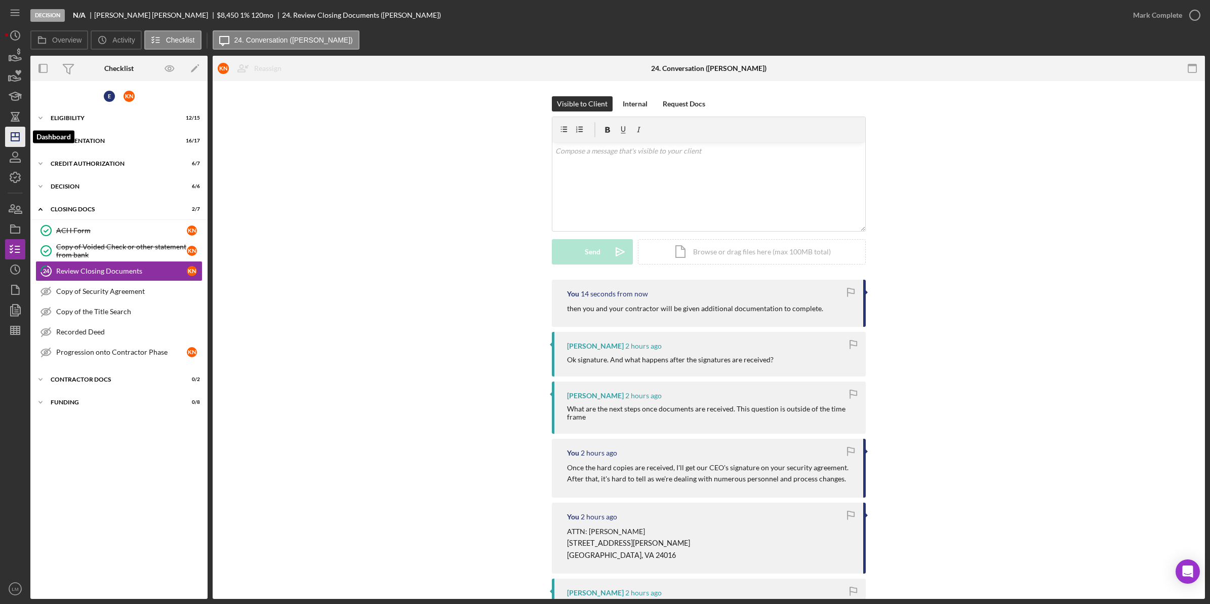
click at [19, 137] on line "button" at bounding box center [15, 137] width 8 height 0
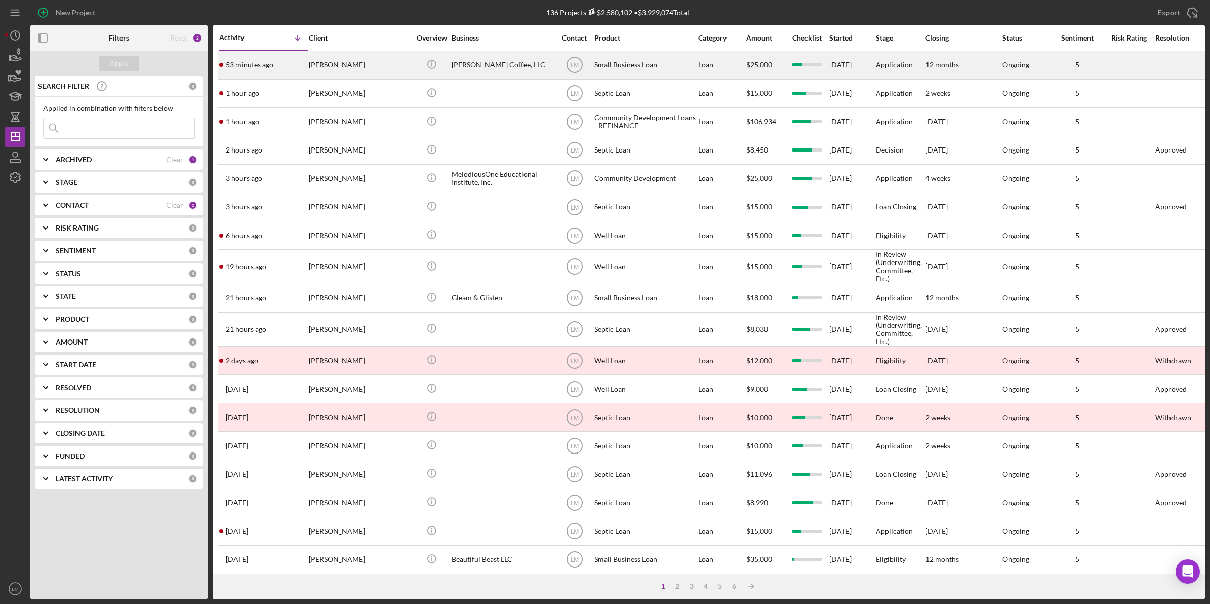
click at [360, 74] on div "[PERSON_NAME]" at bounding box center [359, 65] width 101 height 27
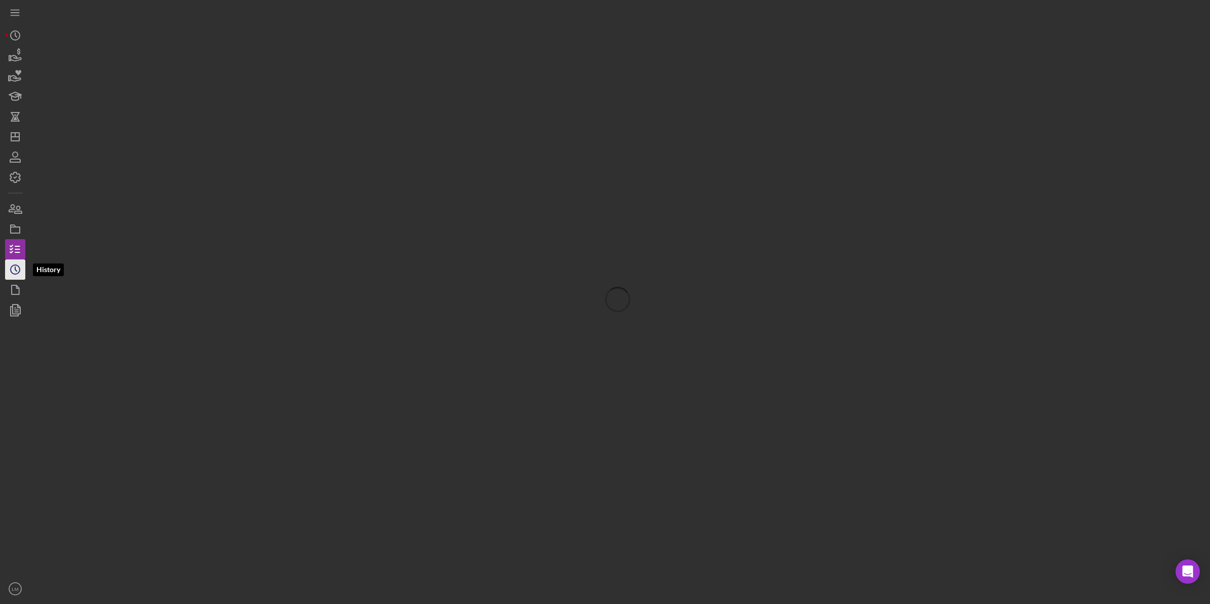
click at [18, 266] on icon "Icon/History" at bounding box center [15, 269] width 25 height 25
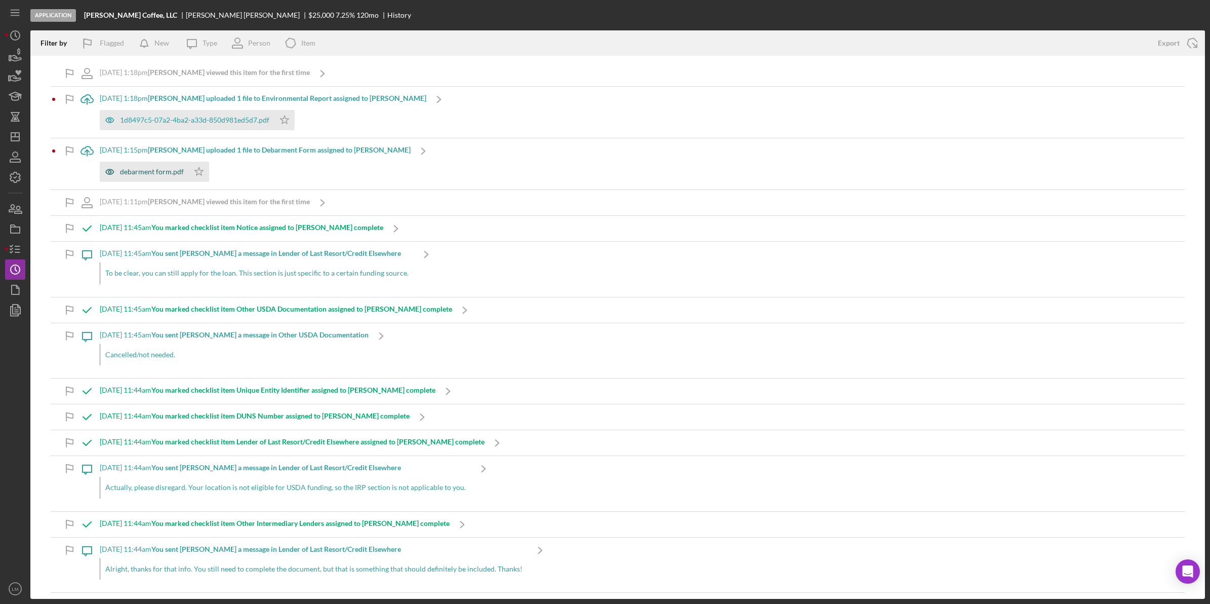
click at [138, 176] on div "debarment form.pdf" at bounding box center [152, 172] width 64 height 8
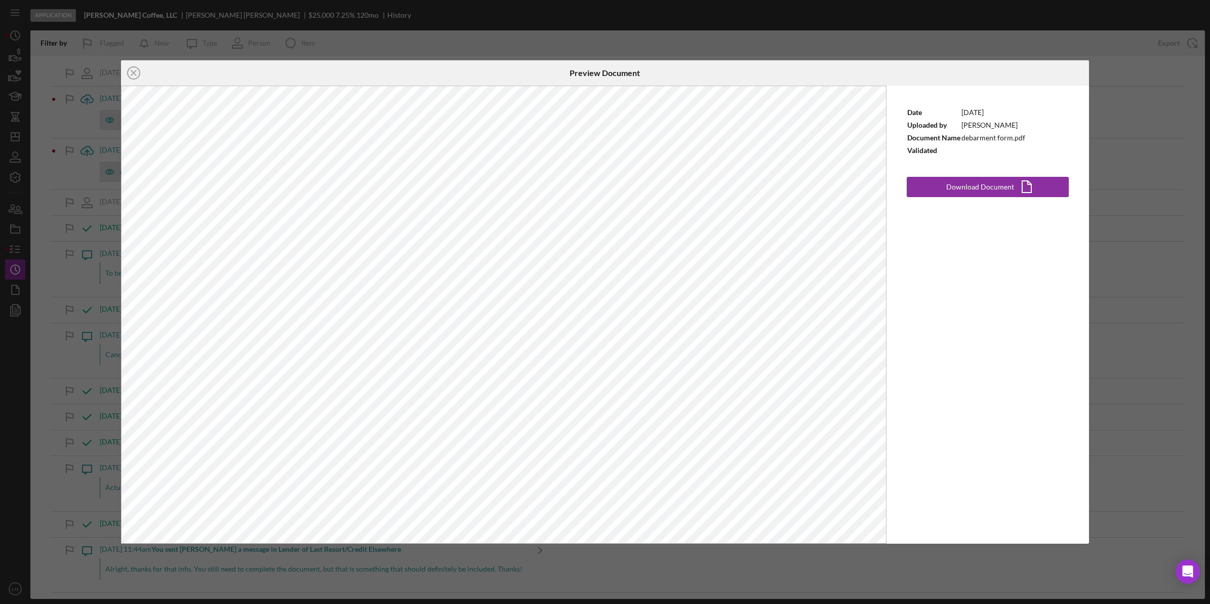
click at [790, 53] on div "Icon/Close Preview Document Date 10/14/2025 Uploaded by Jacob Galbraith Documen…" at bounding box center [605, 302] width 1210 height 604
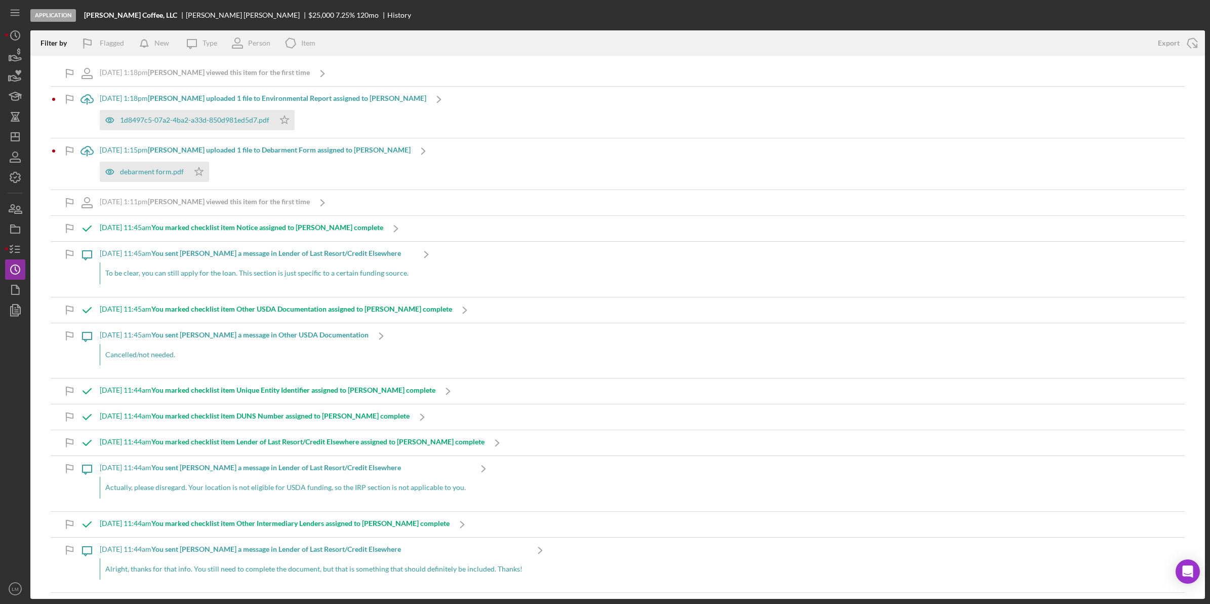
click at [455, 164] on div "Icon/Upload 10/14/2025 at 1:15pm Jacob G. uploaded 1 file to Debarment Form ass…" at bounding box center [618, 163] width 1134 height 51
click at [226, 160] on div "debarment form.pdf Icon/Star" at bounding box center [255, 168] width 311 height 25
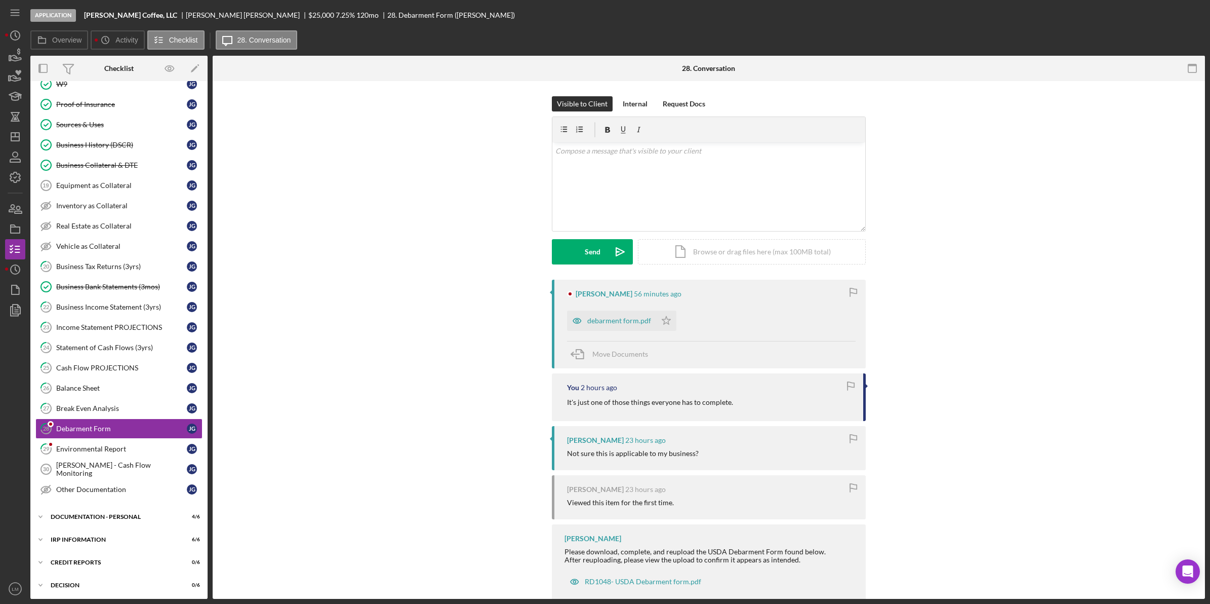
scroll to position [168, 0]
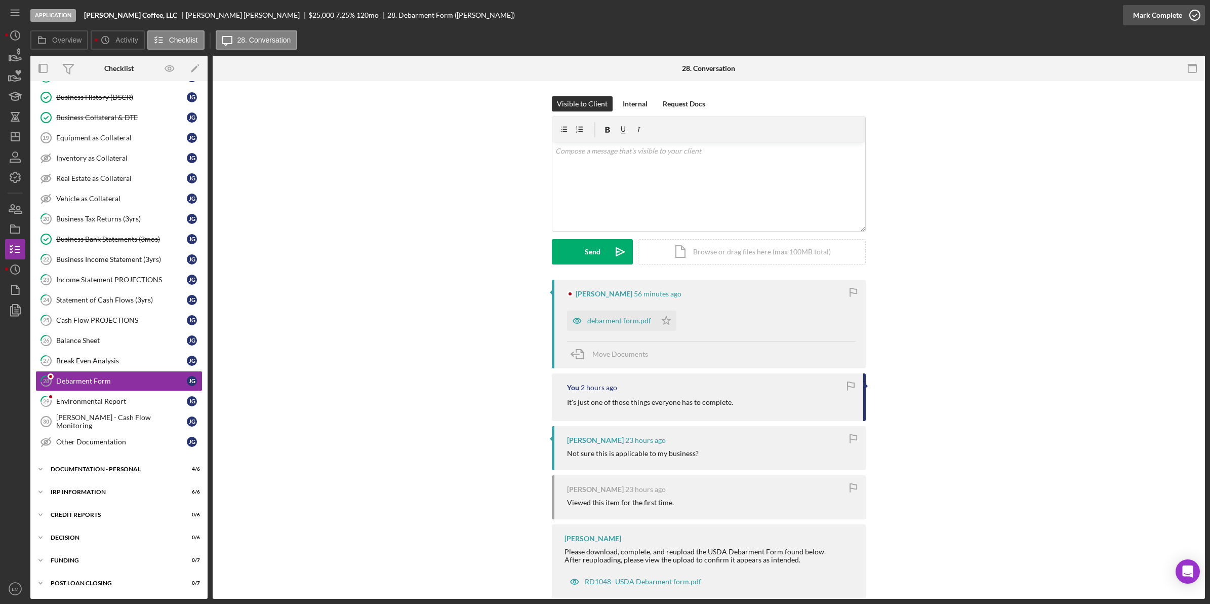
click at [1176, 19] on div "Mark Complete" at bounding box center [1157, 15] width 49 height 20
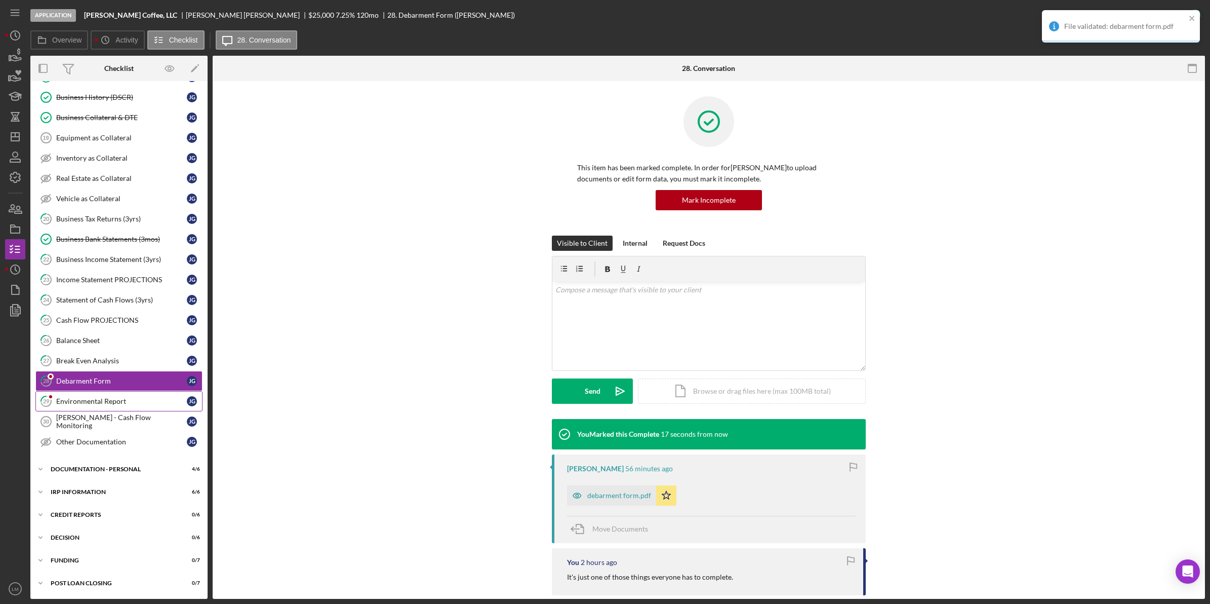
click at [119, 405] on div "Environmental Report" at bounding box center [121, 401] width 131 height 8
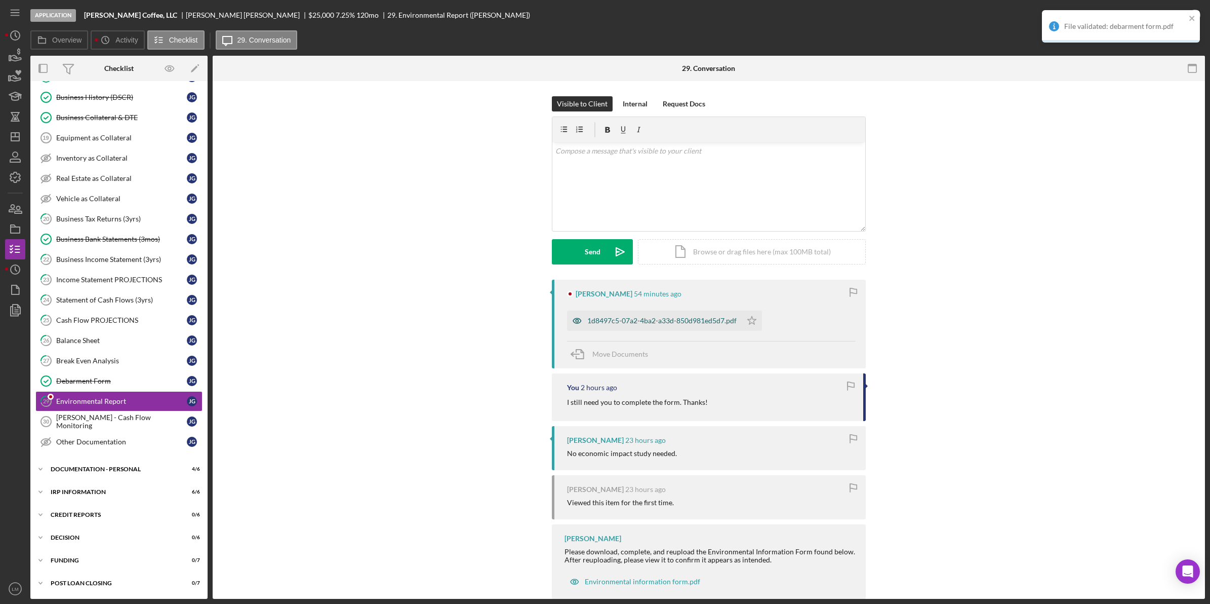
click at [671, 318] on div "1d8497c5-07a2-4ba2-a33d-850d981ed5d7.pdf" at bounding box center [661, 321] width 149 height 8
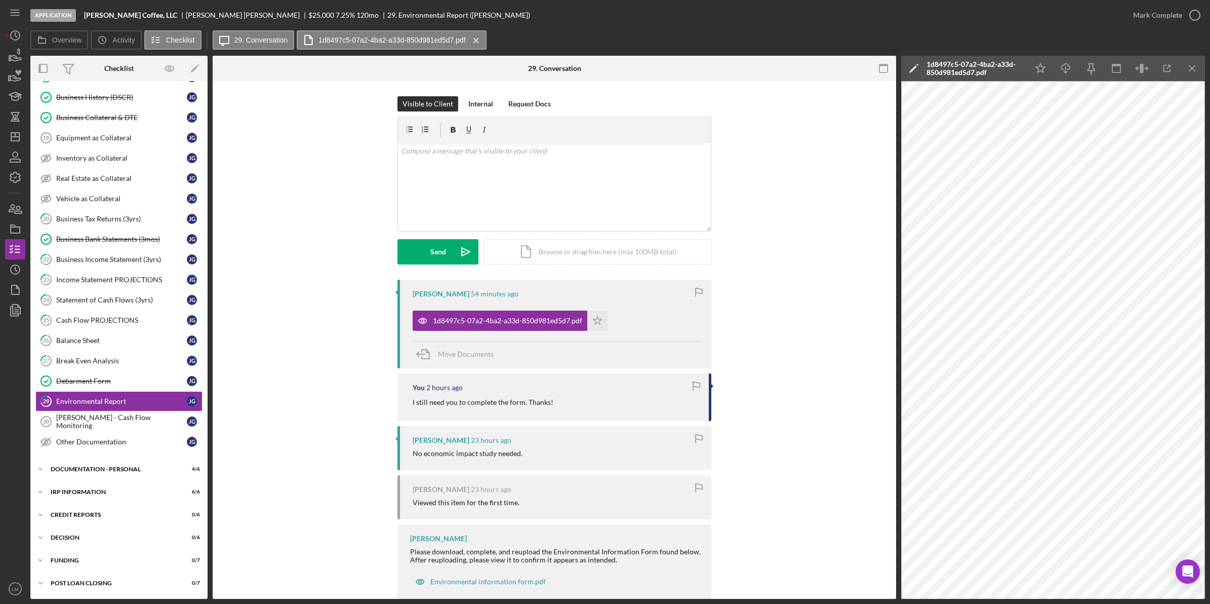
drag, startPoint x: 1080, startPoint y: 600, endPoint x: 1087, endPoint y: 599, distance: 7.2
click at [1087, 599] on div "Application Asher's Coffee, LLC Jacob Galbraith $25,000 $6,250 7.25 % 120 mo 29…" at bounding box center [605, 302] width 1210 height 604
click at [1191, 9] on icon "button" at bounding box center [1194, 15] width 25 height 25
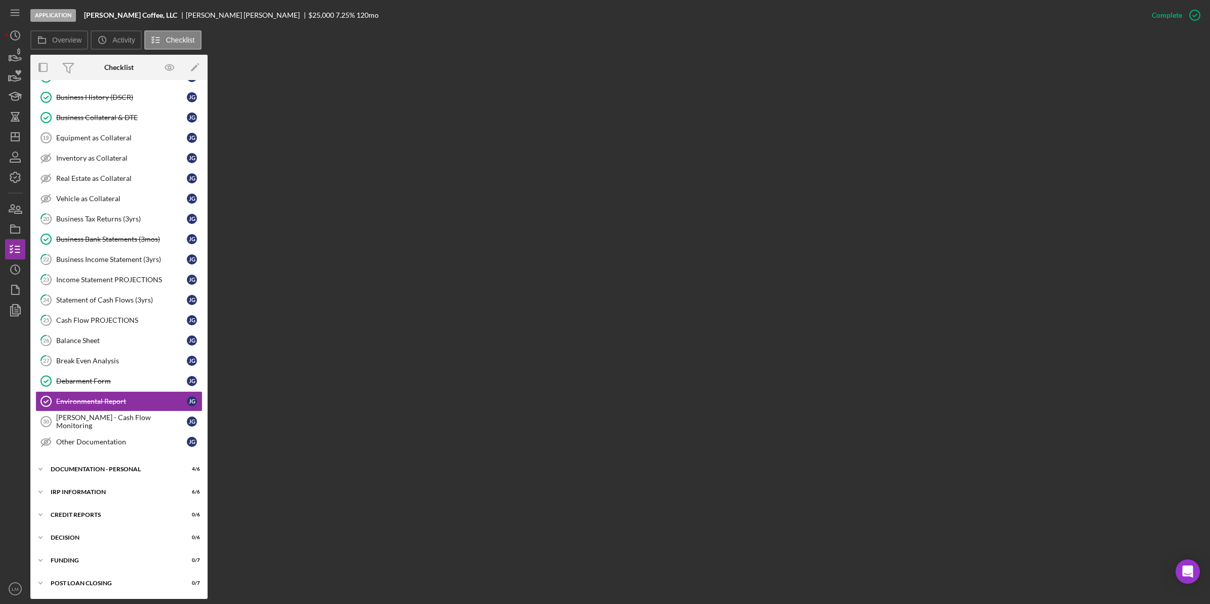
scroll to position [168, 0]
click at [71, 377] on div "Debarment Form" at bounding box center [121, 381] width 131 height 8
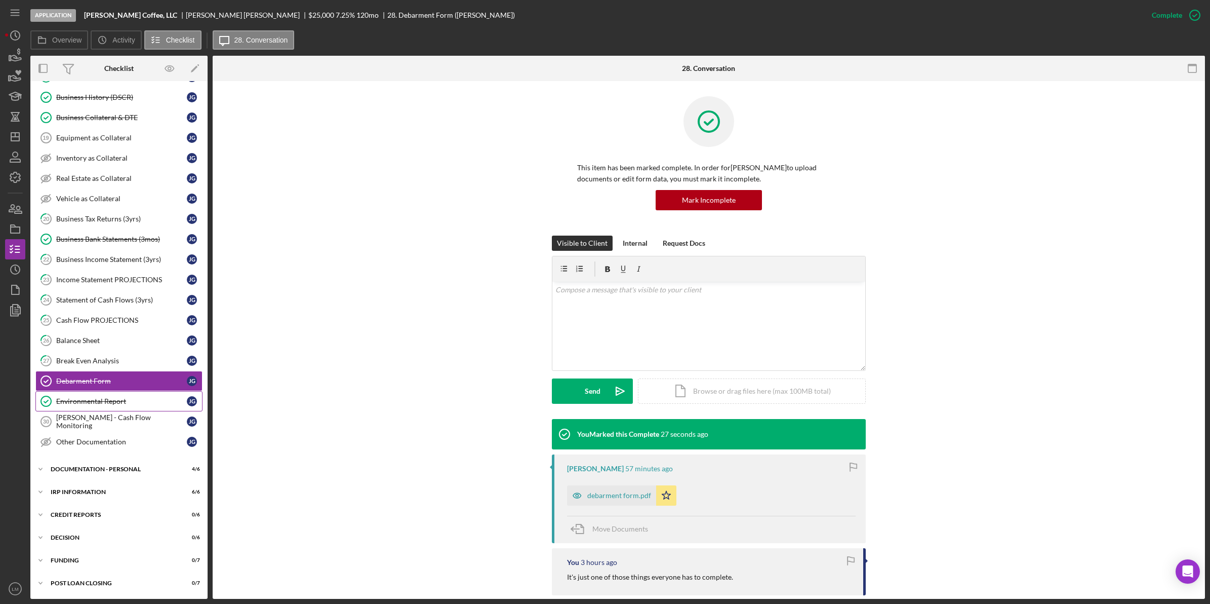
click at [85, 407] on link "Environmental Report Environmental Report [PERSON_NAME]" at bounding box center [118, 401] width 167 height 20
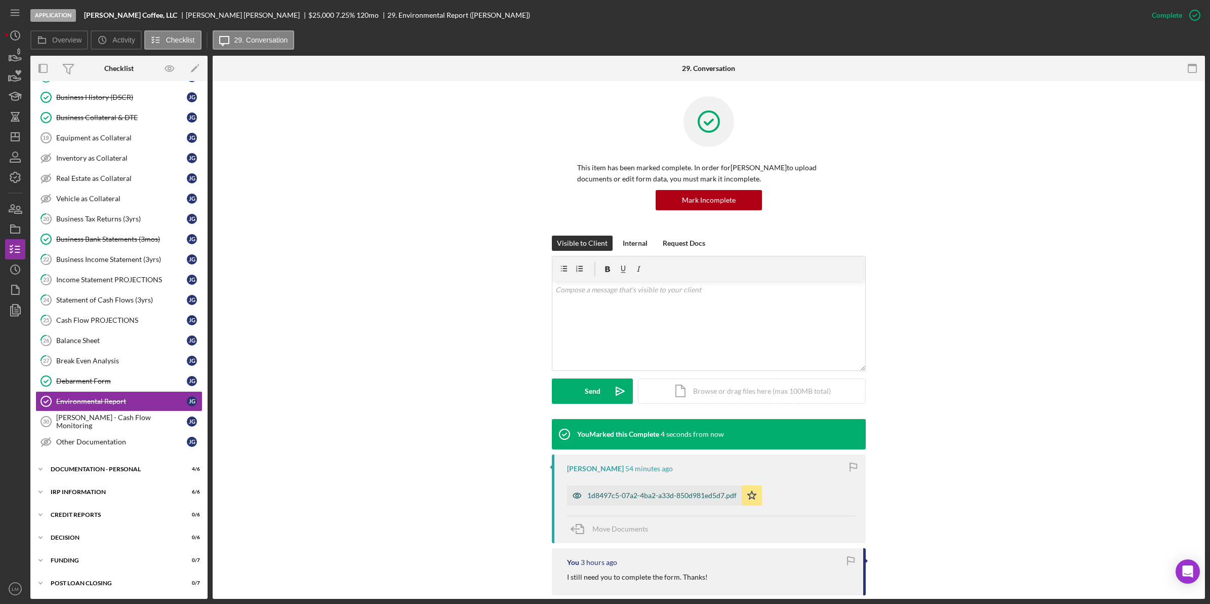
click at [645, 500] on div "1d8497c5-07a2-4ba2-a33d-850d981ed5d7.pdf" at bounding box center [654, 495] width 175 height 20
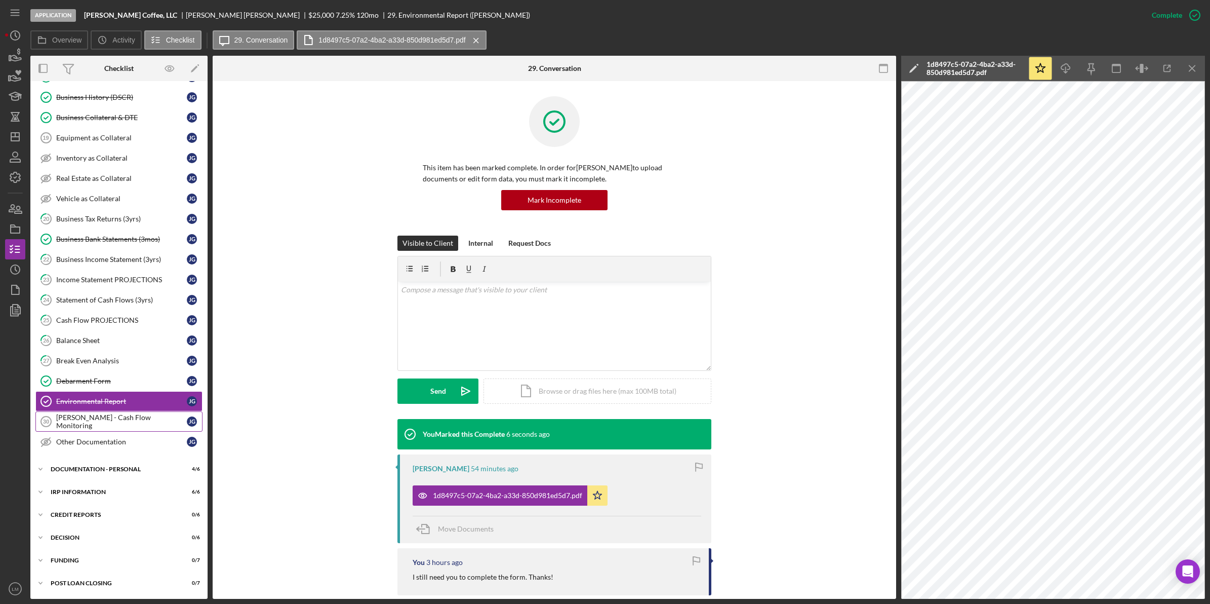
click at [150, 421] on div "[PERSON_NAME] - Cash Flow Monitoring" at bounding box center [121, 421] width 131 height 16
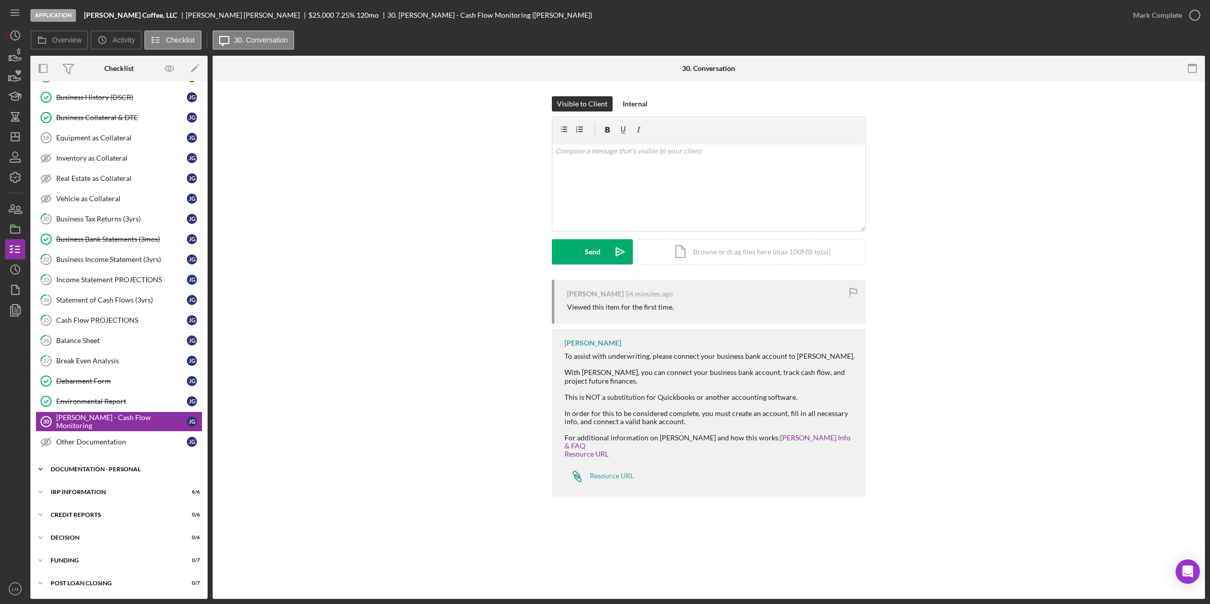
click at [116, 472] on div "DOCUMENTATION - PERSONAL" at bounding box center [123, 469] width 144 height 6
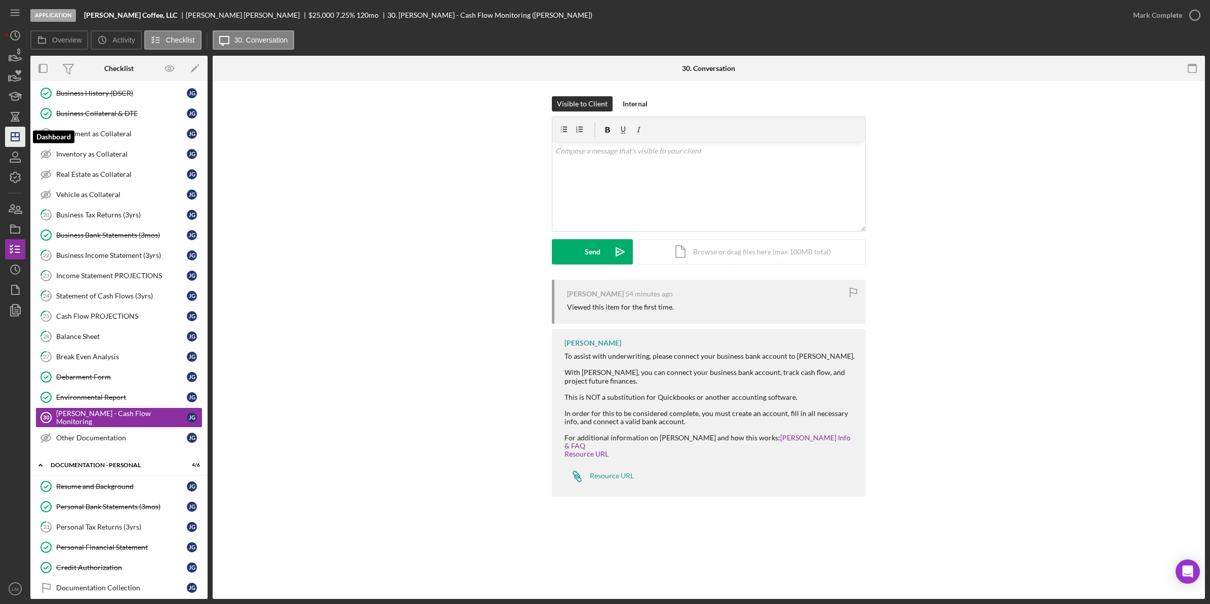
click at [22, 144] on icon "Icon/Dashboard" at bounding box center [15, 136] width 25 height 25
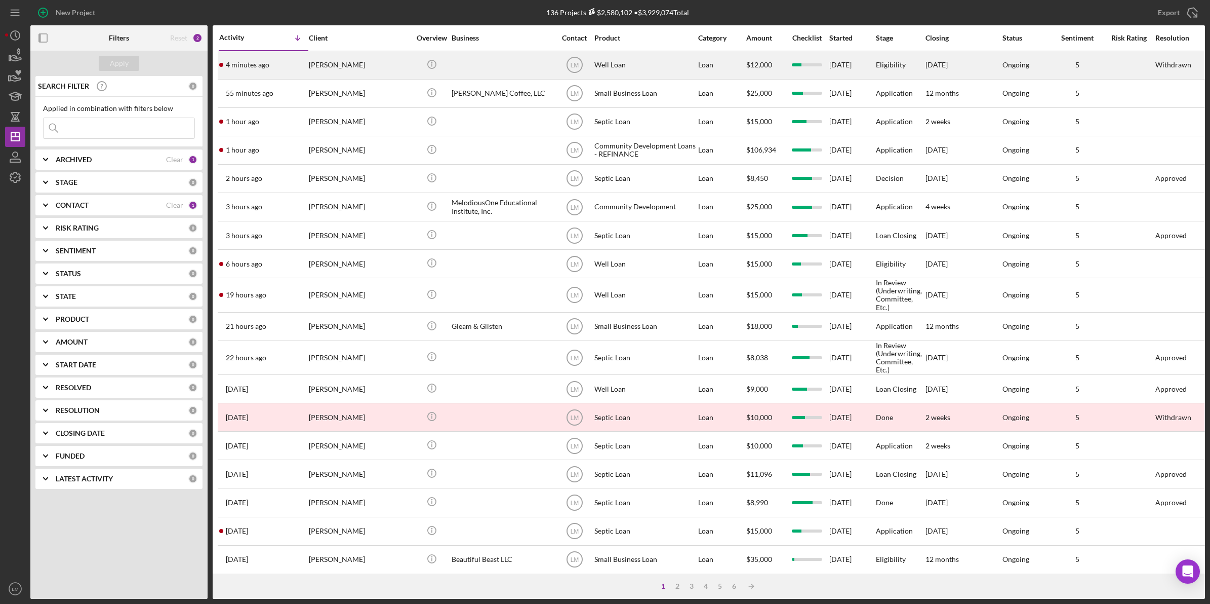
click at [484, 67] on div at bounding box center [502, 65] width 101 height 27
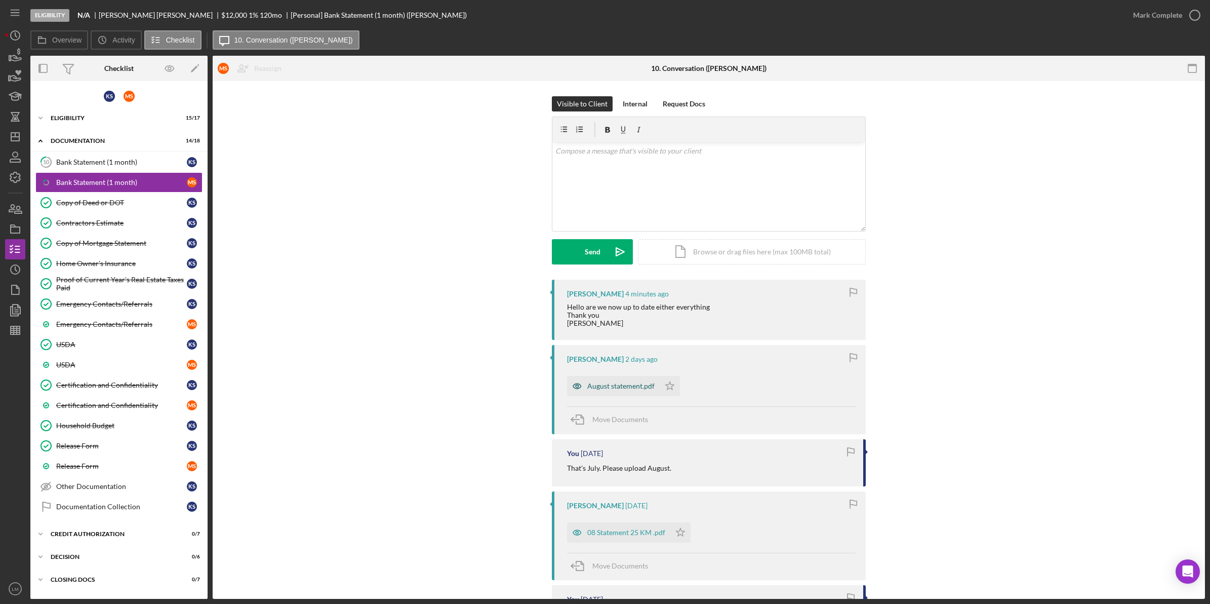
click at [618, 388] on div "August statement.pdf" at bounding box center [620, 386] width 67 height 8
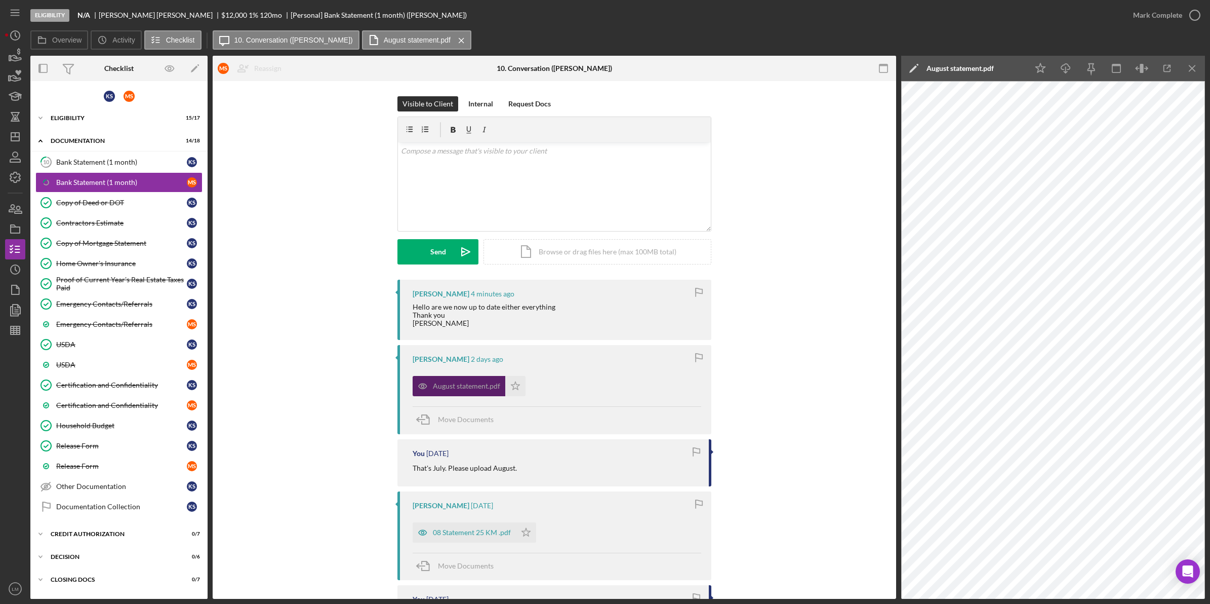
click at [502, 386] on div "August statement.pdf" at bounding box center [459, 386] width 93 height 20
click at [509, 386] on icon "Icon/Star" at bounding box center [515, 386] width 20 height 20
click at [1171, 17] on div "Mark Complete" at bounding box center [1157, 15] width 49 height 20
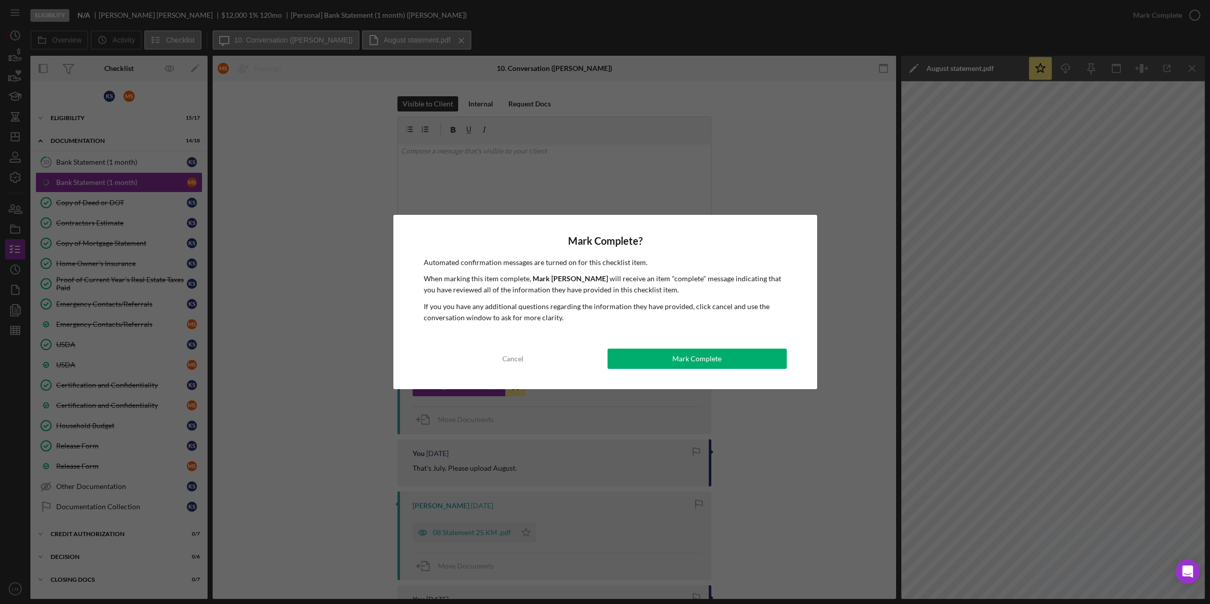
click at [672, 364] on button "Mark Complete" at bounding box center [697, 358] width 179 height 20
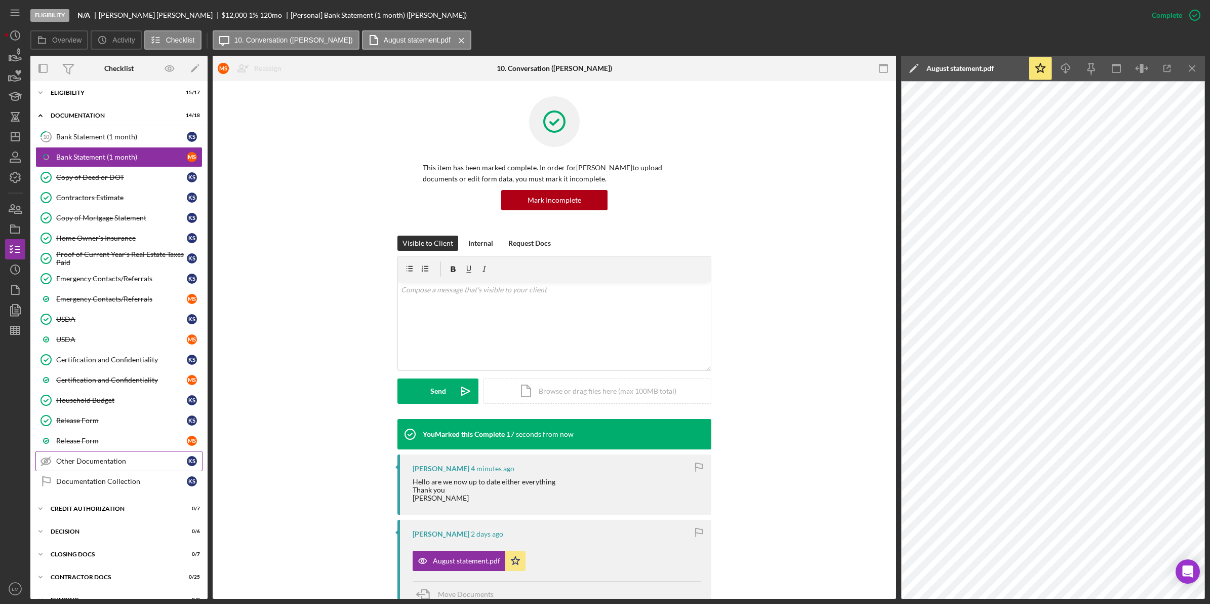
scroll to position [46, 0]
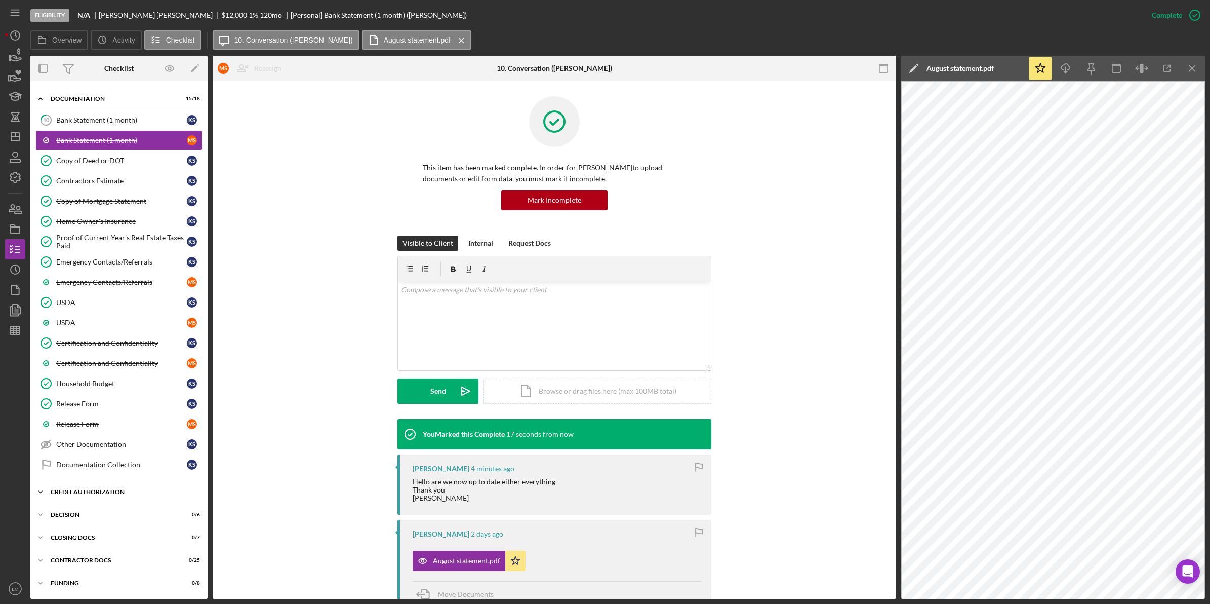
click at [113, 492] on div "CREDIT AUTHORIZATION" at bounding box center [123, 492] width 144 height 6
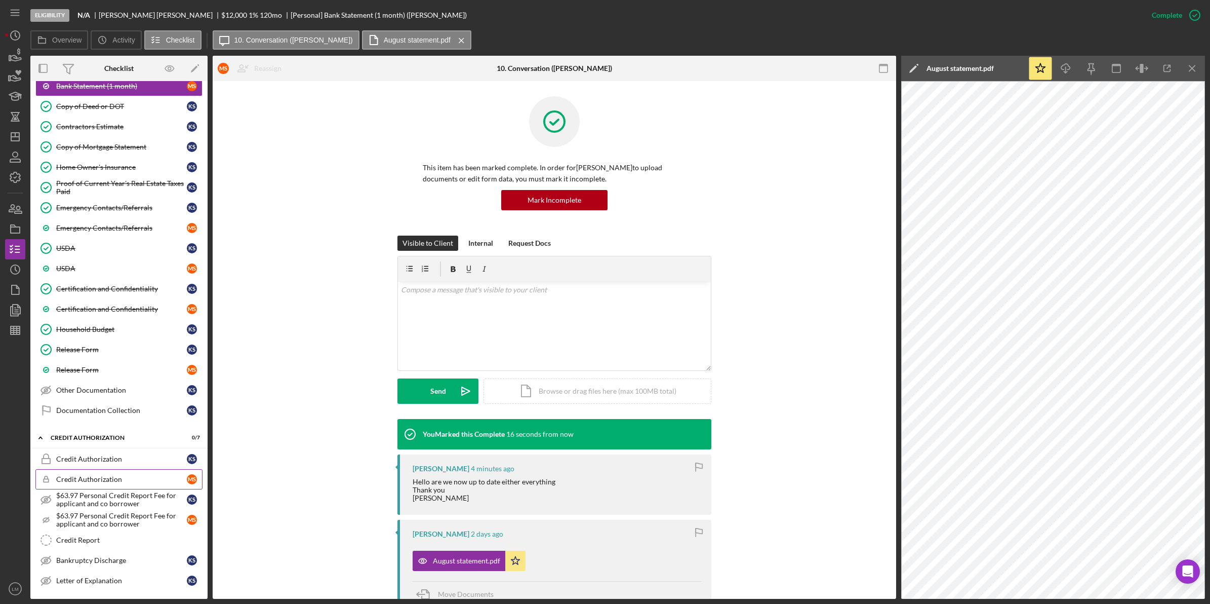
scroll to position [195, 0]
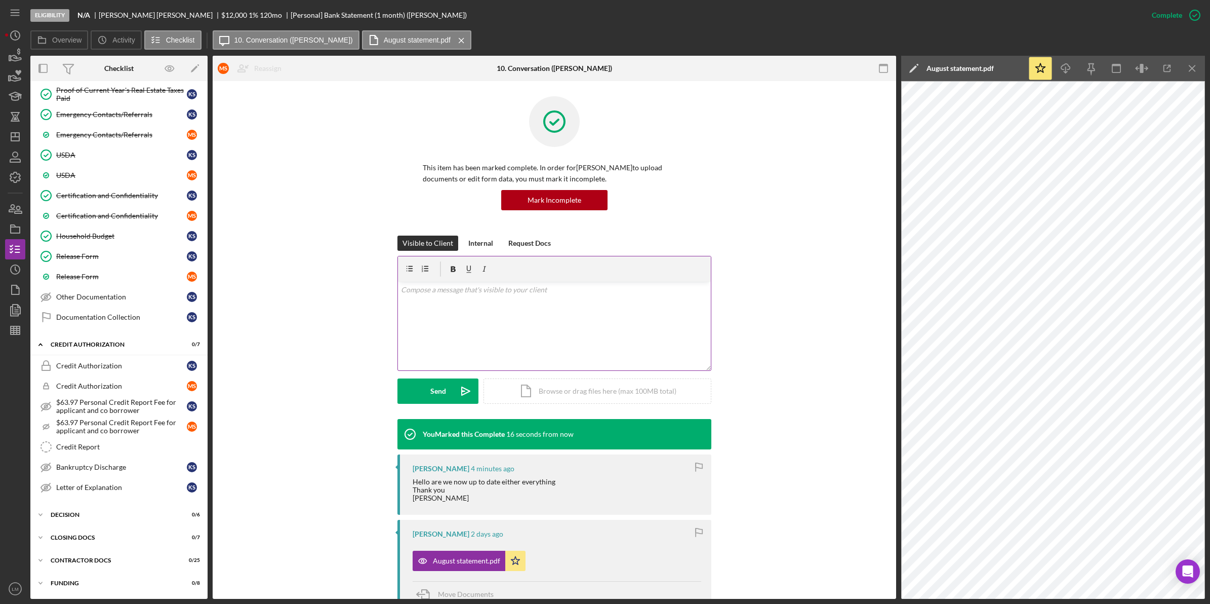
click at [478, 294] on p at bounding box center [554, 289] width 307 height 11
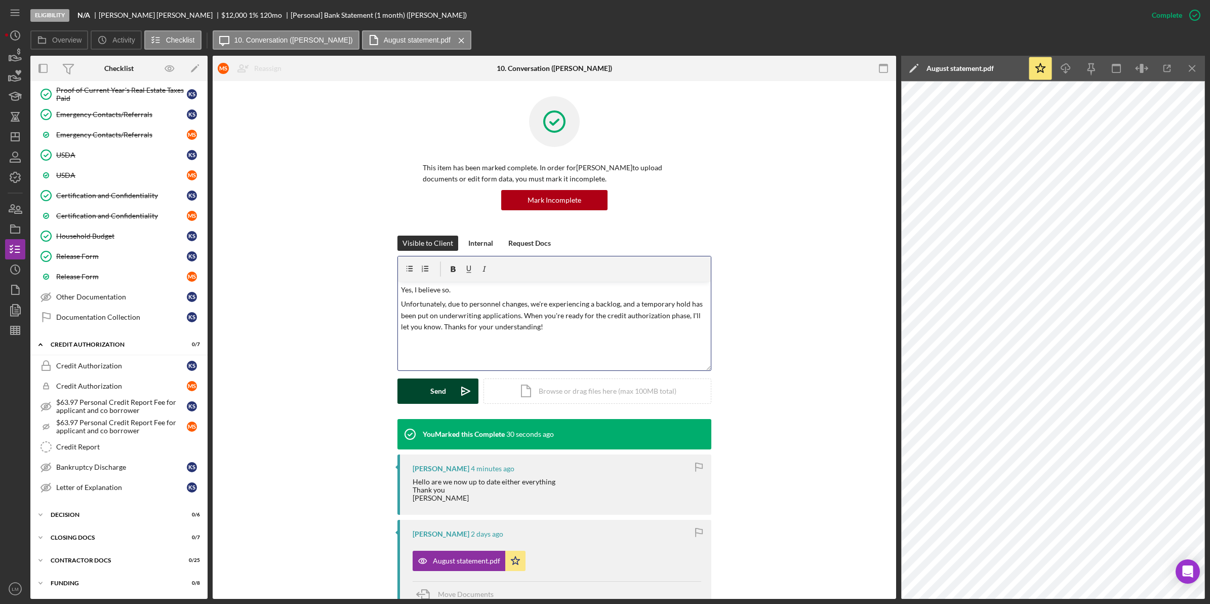
click at [447, 397] on button "Send Icon/icon-invite-send" at bounding box center [438, 390] width 81 height 25
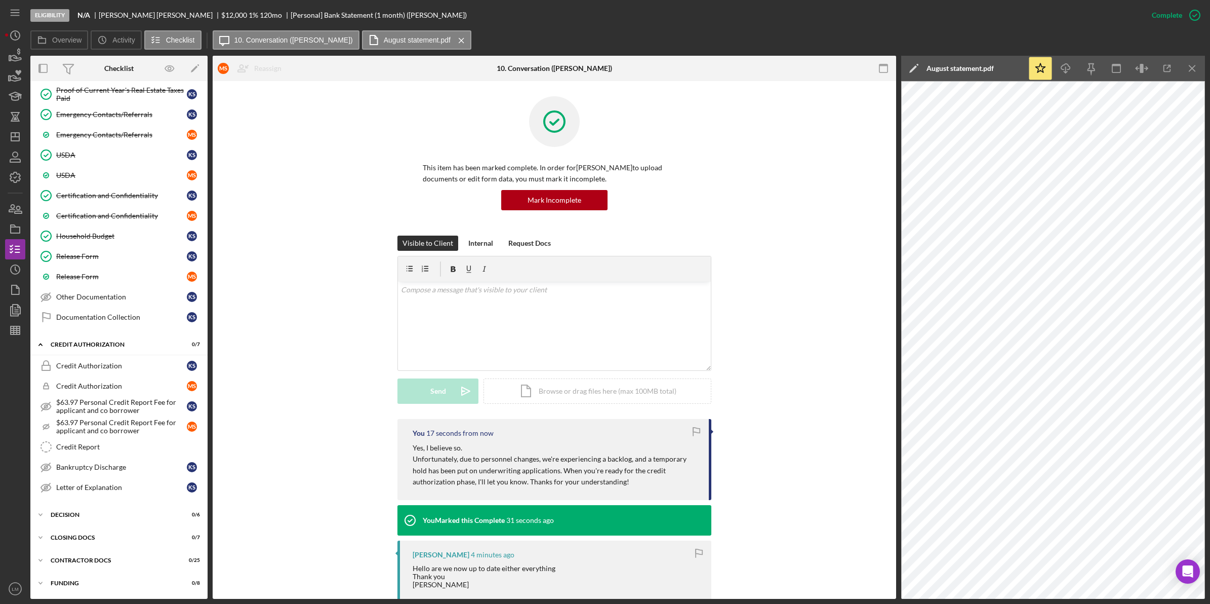
click at [697, 431] on icon "button" at bounding box center [696, 431] width 23 height 23
click at [12, 138] on icon "Icon/Dashboard" at bounding box center [15, 136] width 25 height 25
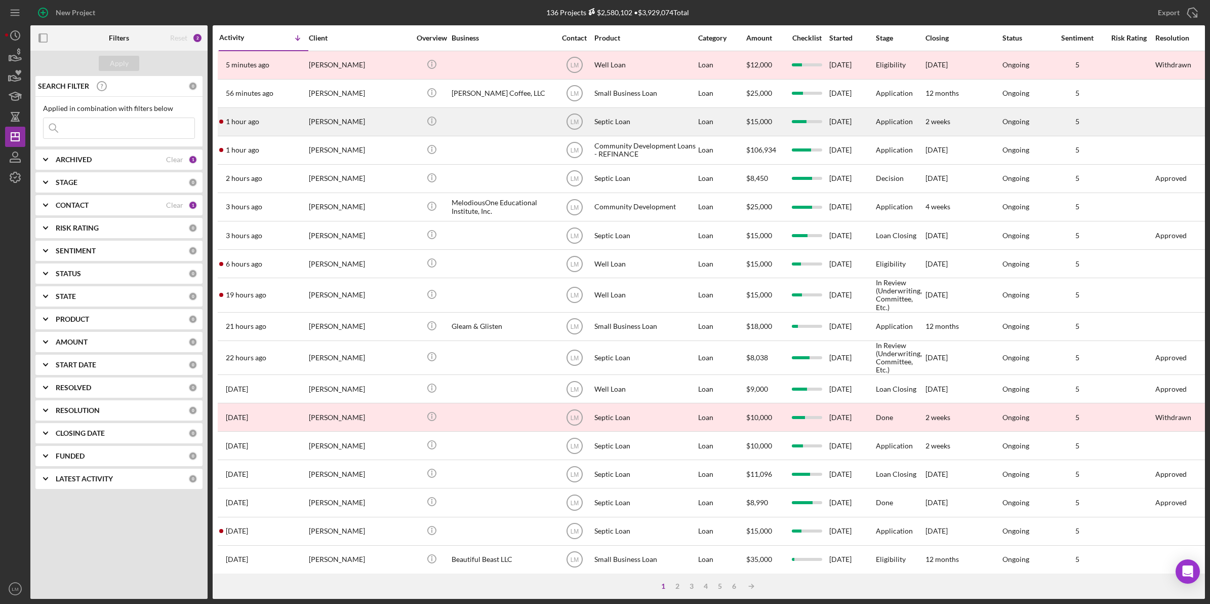
click at [360, 124] on div "[PERSON_NAME]" at bounding box center [359, 121] width 101 height 27
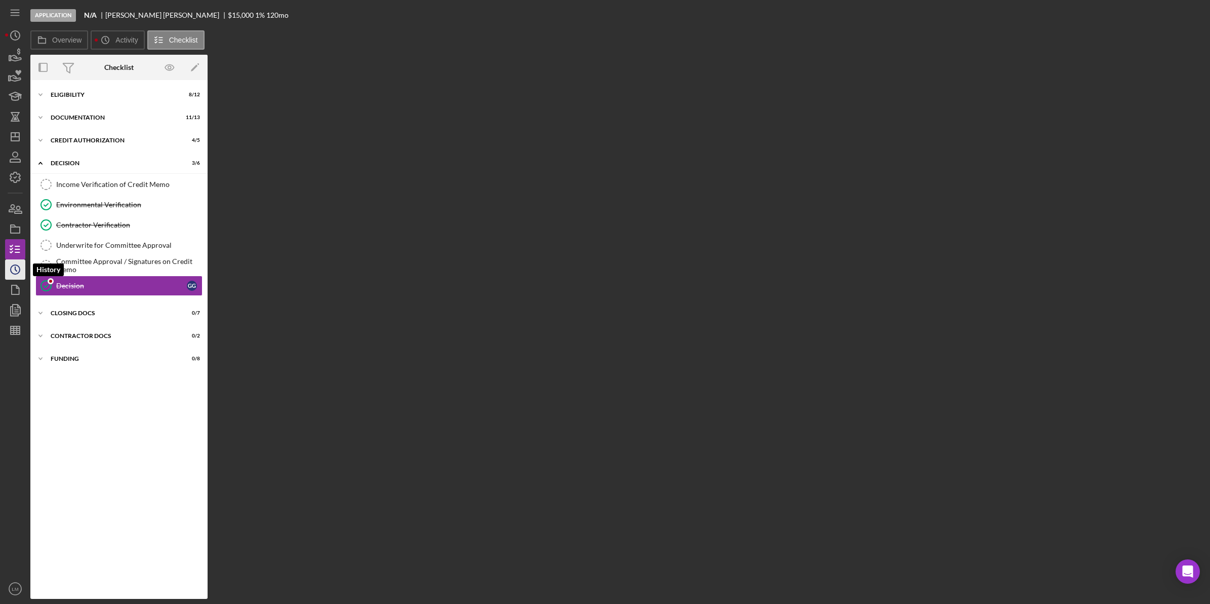
click at [14, 270] on icon "Icon/History" at bounding box center [15, 269] width 25 height 25
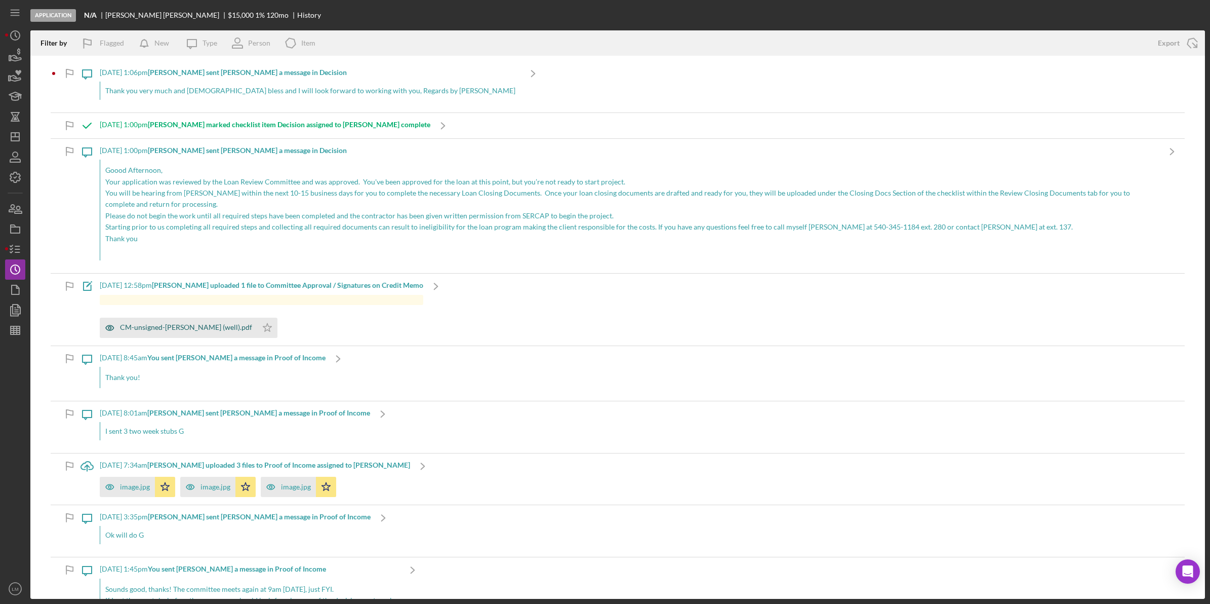
click at [130, 326] on div "CM-unsigned-[PERSON_NAME] (well).pdf" at bounding box center [186, 327] width 132 height 8
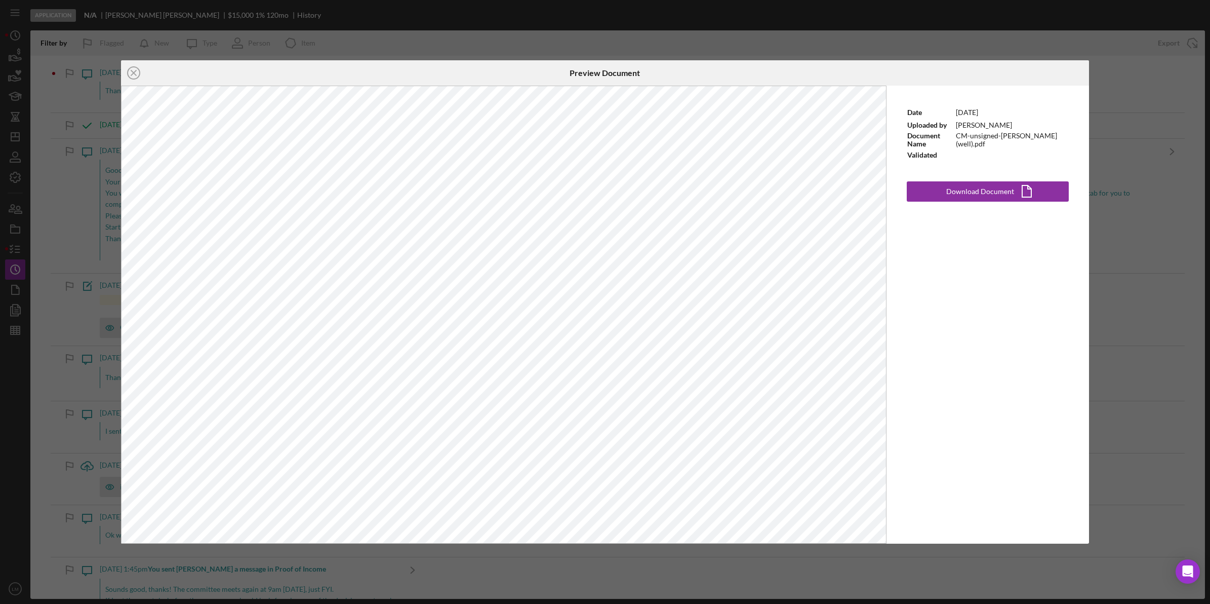
click at [661, 45] on div "Icon/Close Preview Document Date [DATE] Uploaded by [PERSON_NAME] Document Name…" at bounding box center [605, 302] width 1210 height 604
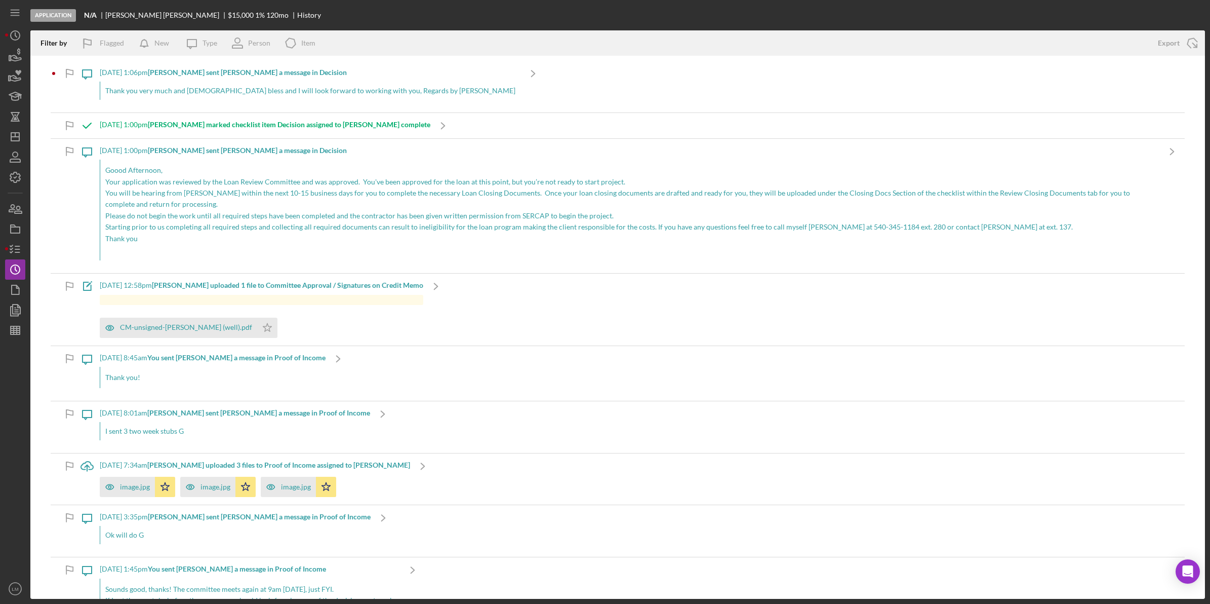
click at [355, 74] on div "[DATE] 1:06pm [PERSON_NAME] sent [PERSON_NAME] a message in Decision" at bounding box center [310, 72] width 421 height 8
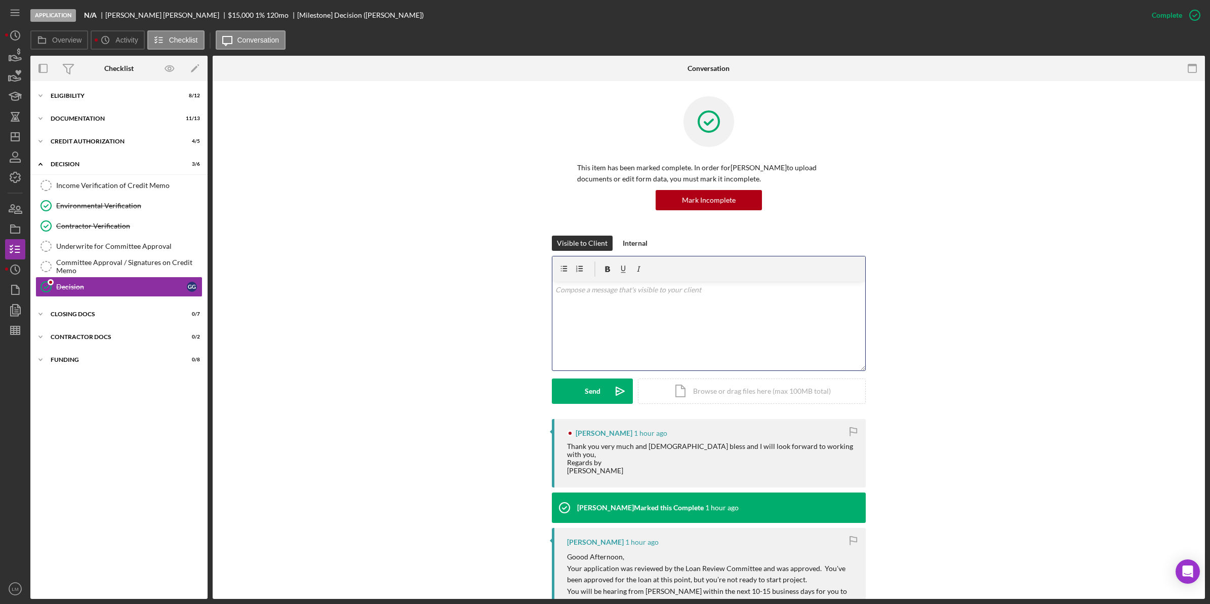
click at [632, 299] on div "v Color teal Color pink Remove color Add row above Add row below Add column bef…" at bounding box center [709, 326] width 313 height 89
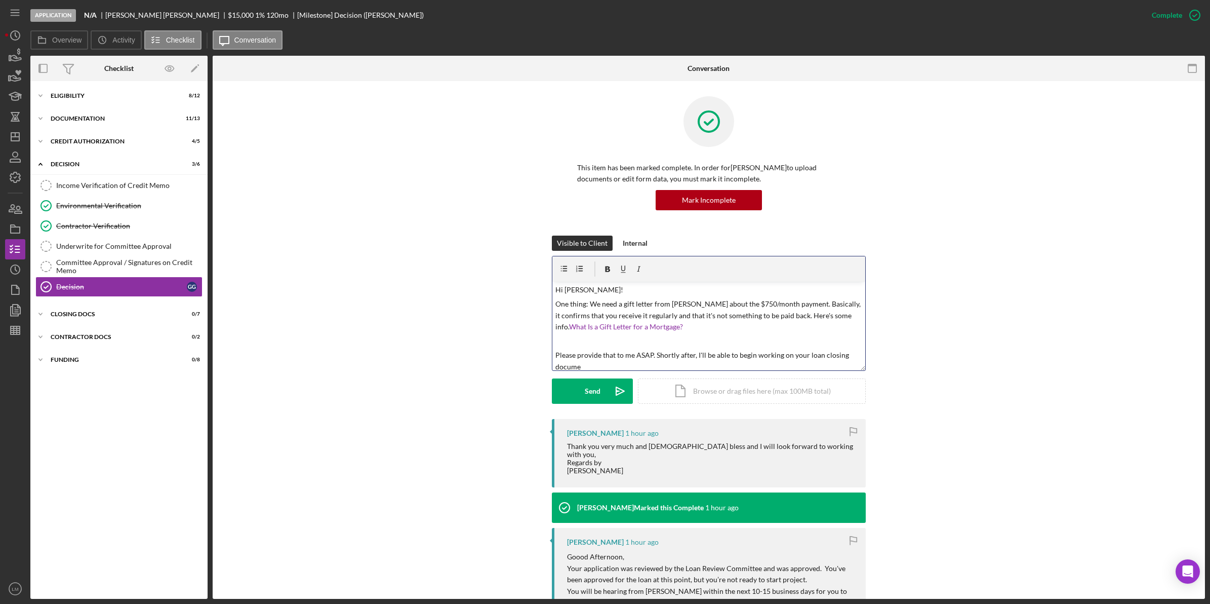
scroll to position [3, 0]
click at [609, 395] on icon "Icon/icon-invite-send" at bounding box center [620, 390] width 25 height 25
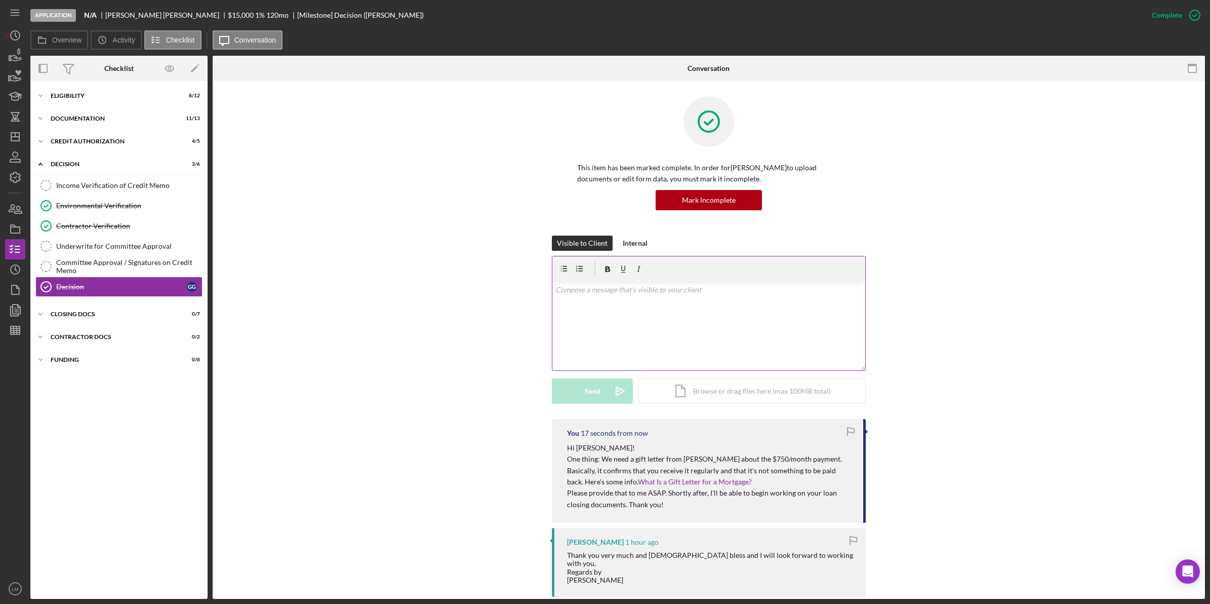
scroll to position [0, 0]
click at [908, 358] on div "Visible to Client Internal v Color teal Color pink Remove color Add row above A…" at bounding box center [709, 326] width 962 height 183
click at [21, 136] on icon "Icon/Dashboard" at bounding box center [15, 136] width 25 height 25
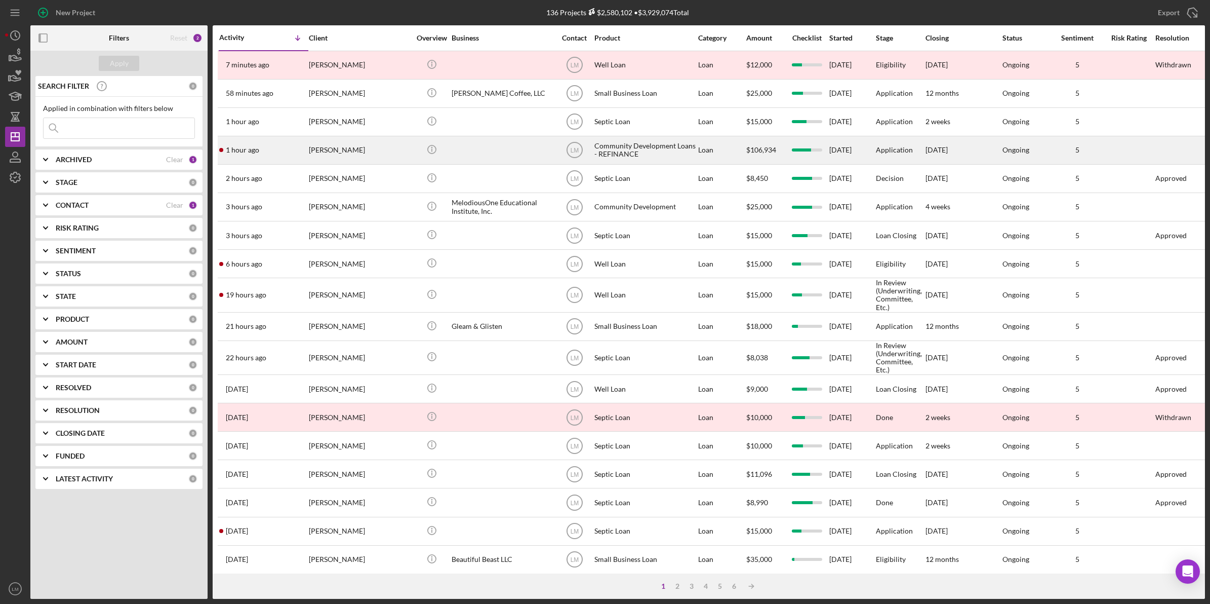
click at [379, 147] on div "[PERSON_NAME]" at bounding box center [359, 150] width 101 height 27
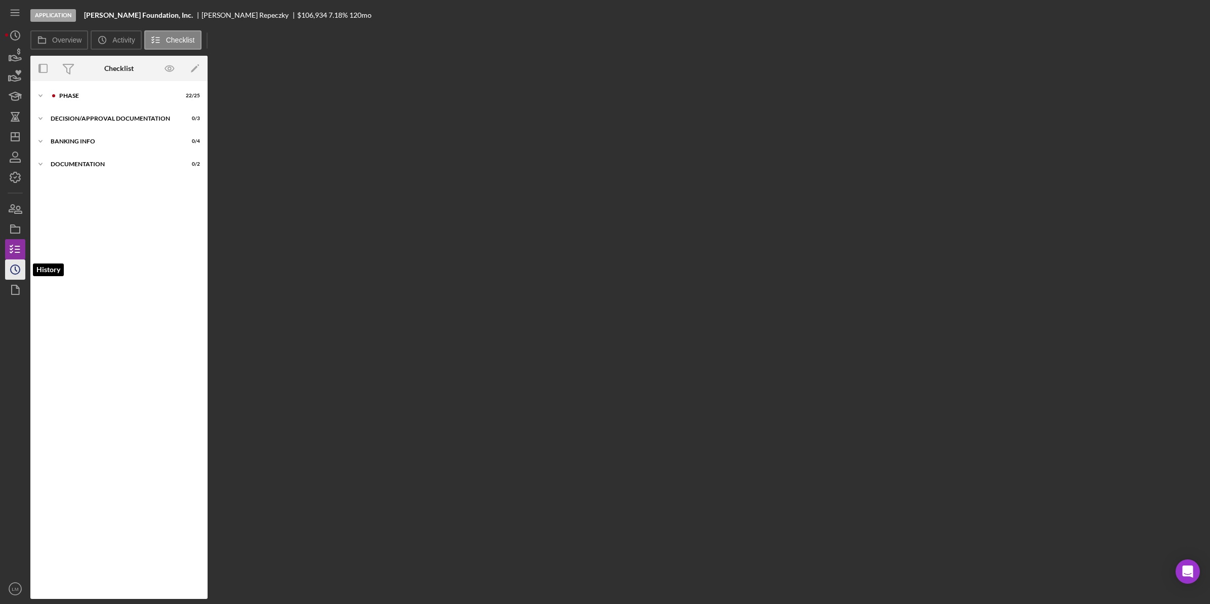
click at [14, 264] on icon "Icon/History" at bounding box center [15, 269] width 25 height 25
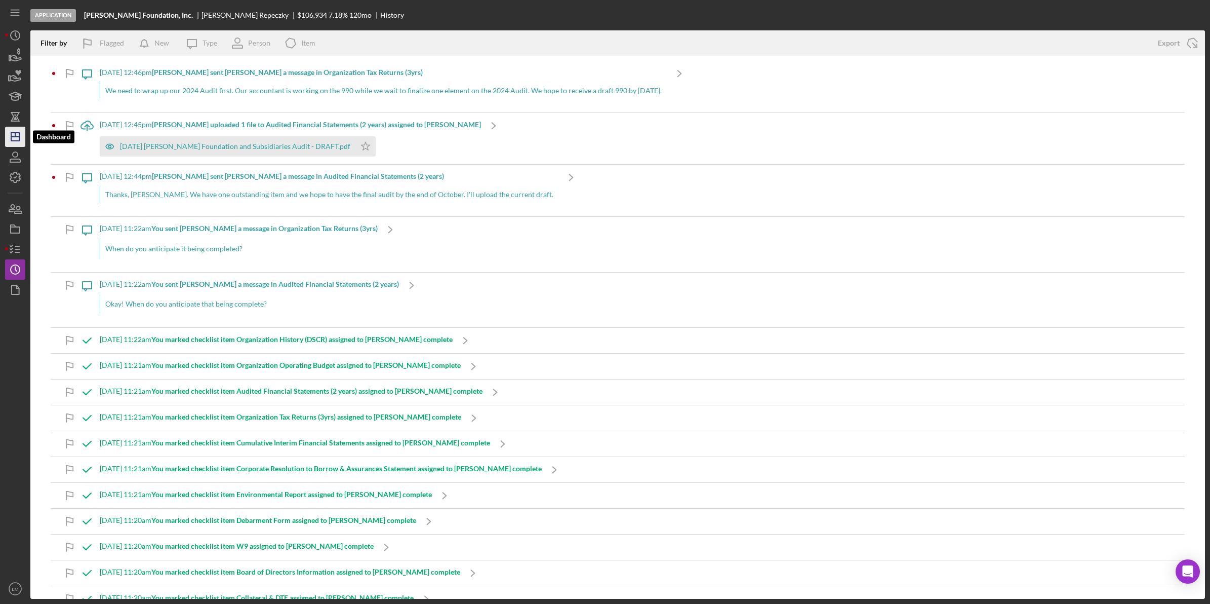
click at [14, 131] on icon "Icon/Dashboard" at bounding box center [15, 136] width 25 height 25
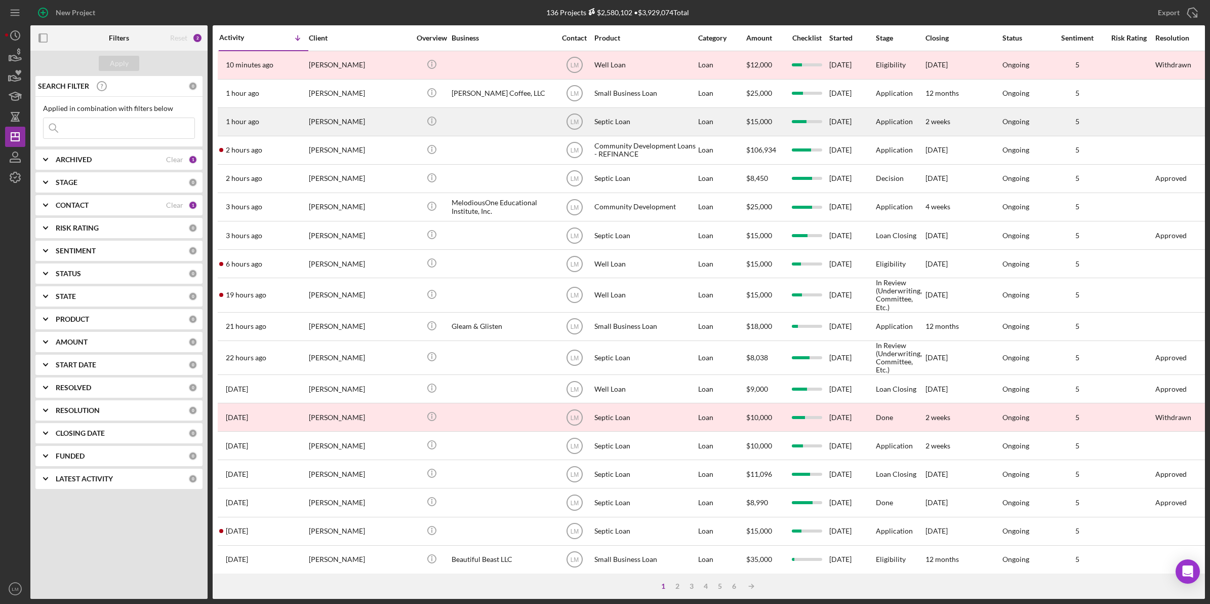
click at [375, 126] on div "[PERSON_NAME]" at bounding box center [359, 121] width 101 height 27
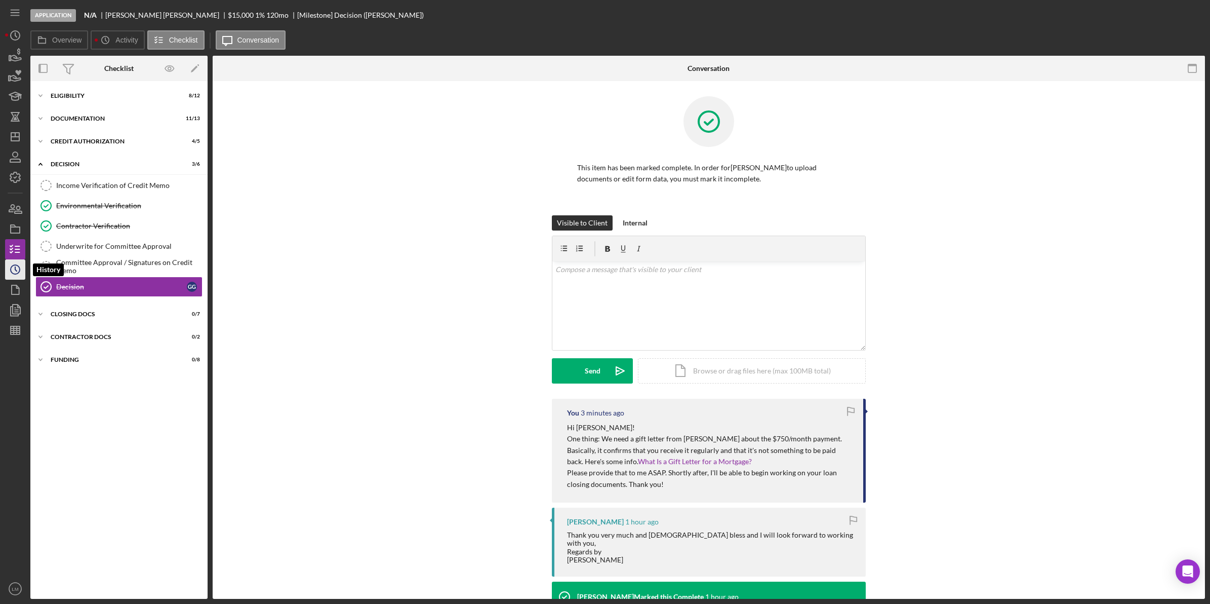
click at [19, 274] on icon "Icon/History" at bounding box center [15, 269] width 25 height 25
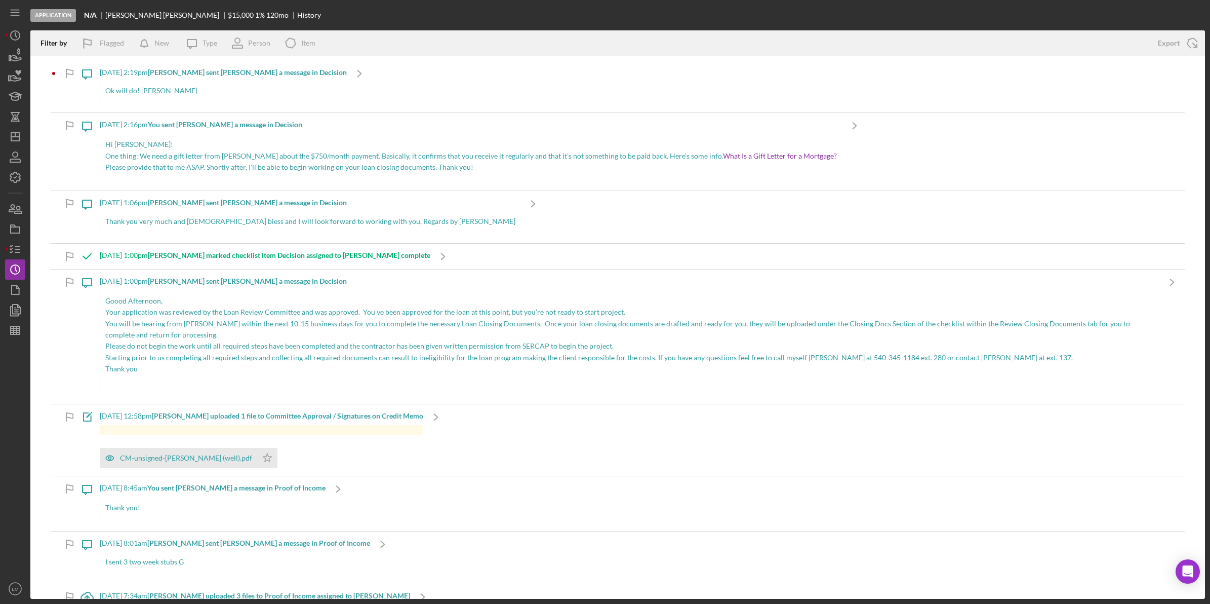
click at [280, 96] on div "Ok will do! [PERSON_NAME]" at bounding box center [223, 91] width 247 height 18
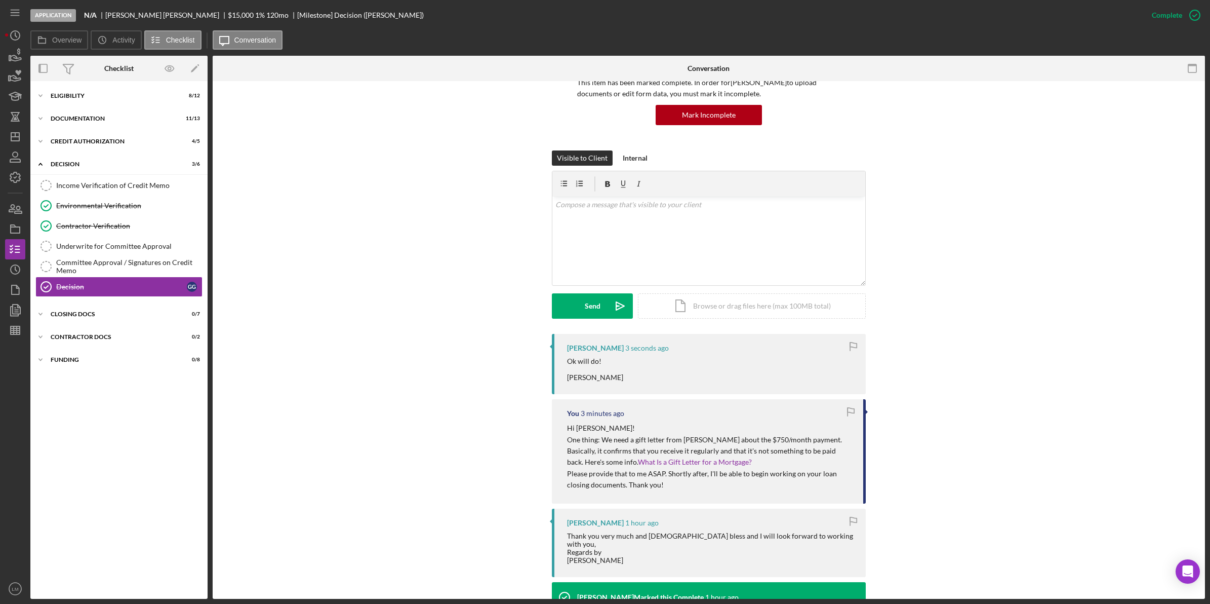
scroll to position [127, 0]
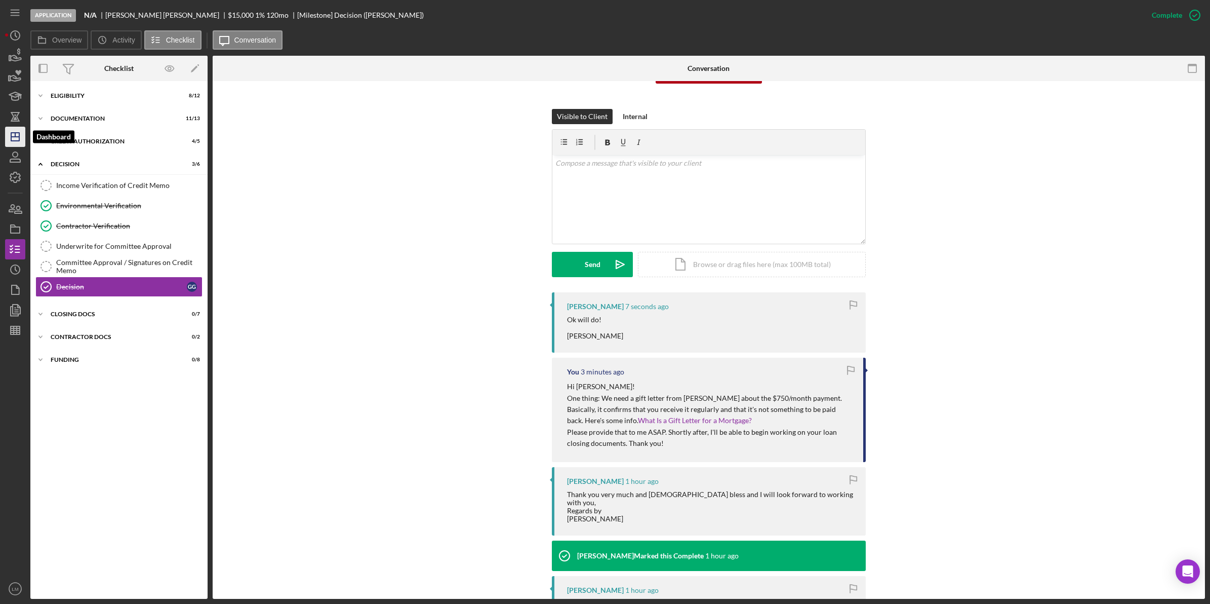
click at [19, 132] on icon "Icon/Dashboard" at bounding box center [15, 136] width 25 height 25
